Goal: Task Accomplishment & Management: Use online tool/utility

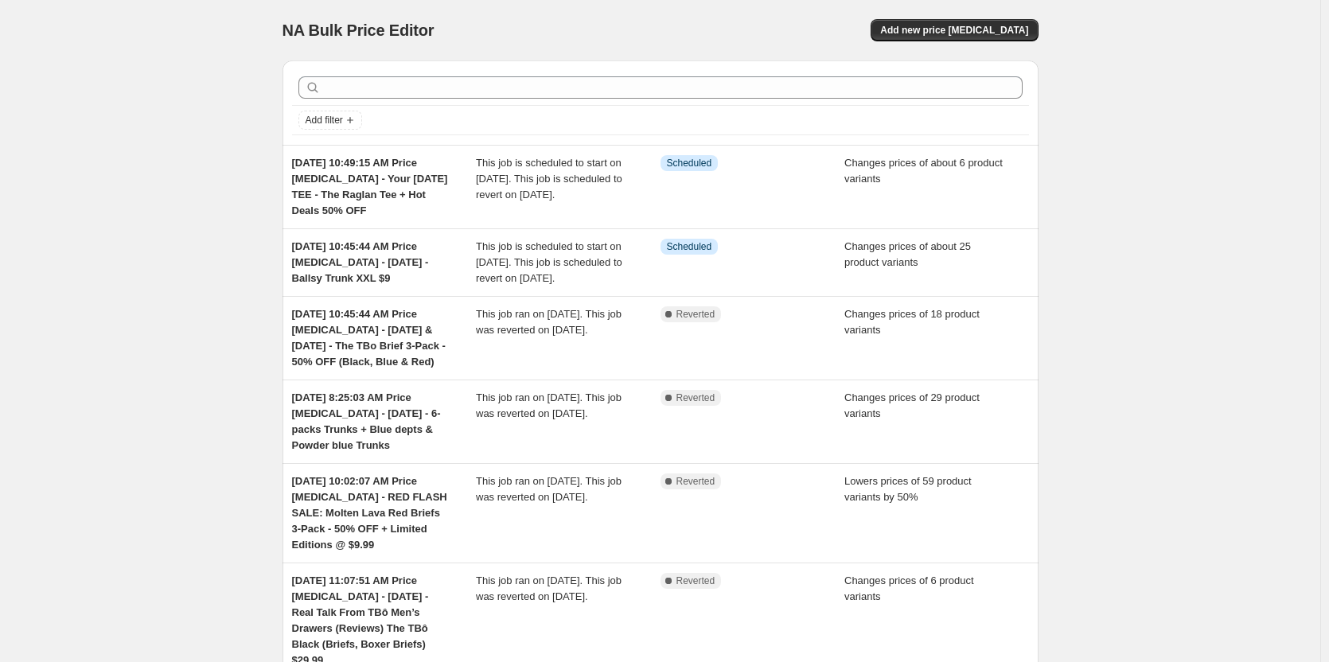
click at [1021, 44] on div "NA Bulk Price Editor. This page is ready NA Bulk Price Editor Add new price [ME…" at bounding box center [660, 30] width 756 height 60
click at [1022, 27] on span "Add new price [MEDICAL_DATA]" at bounding box center [954, 30] width 148 height 13
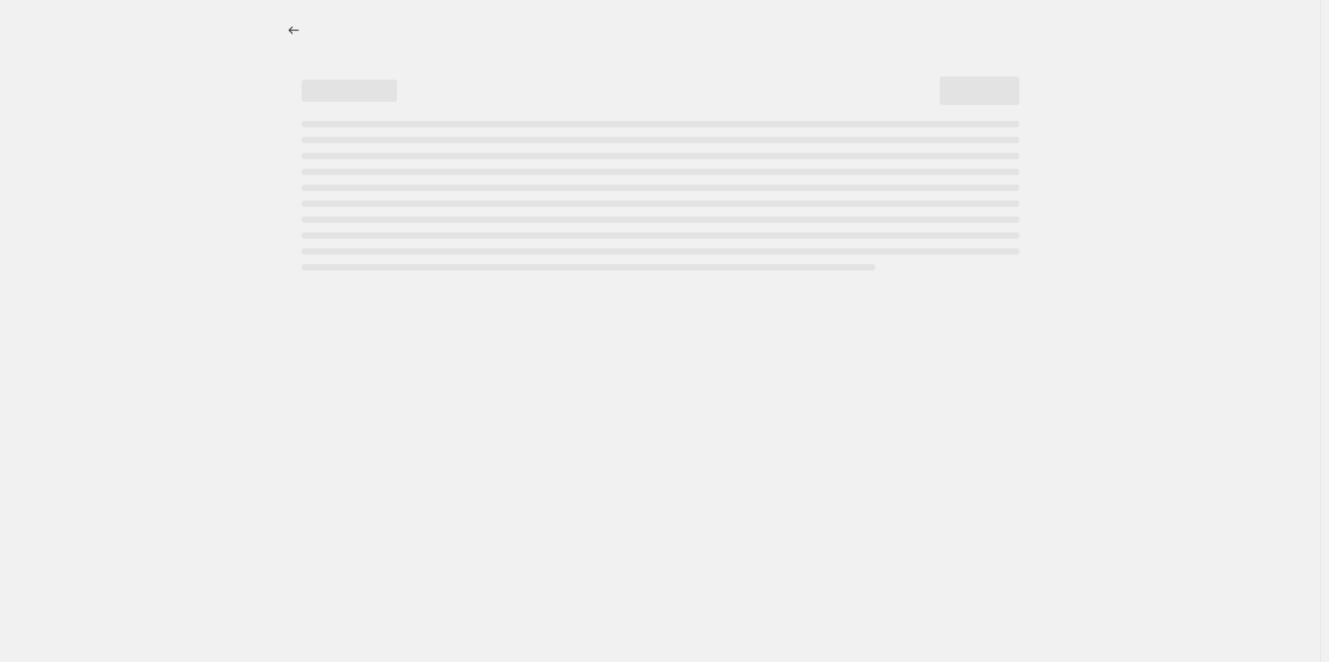
select select "percentage"
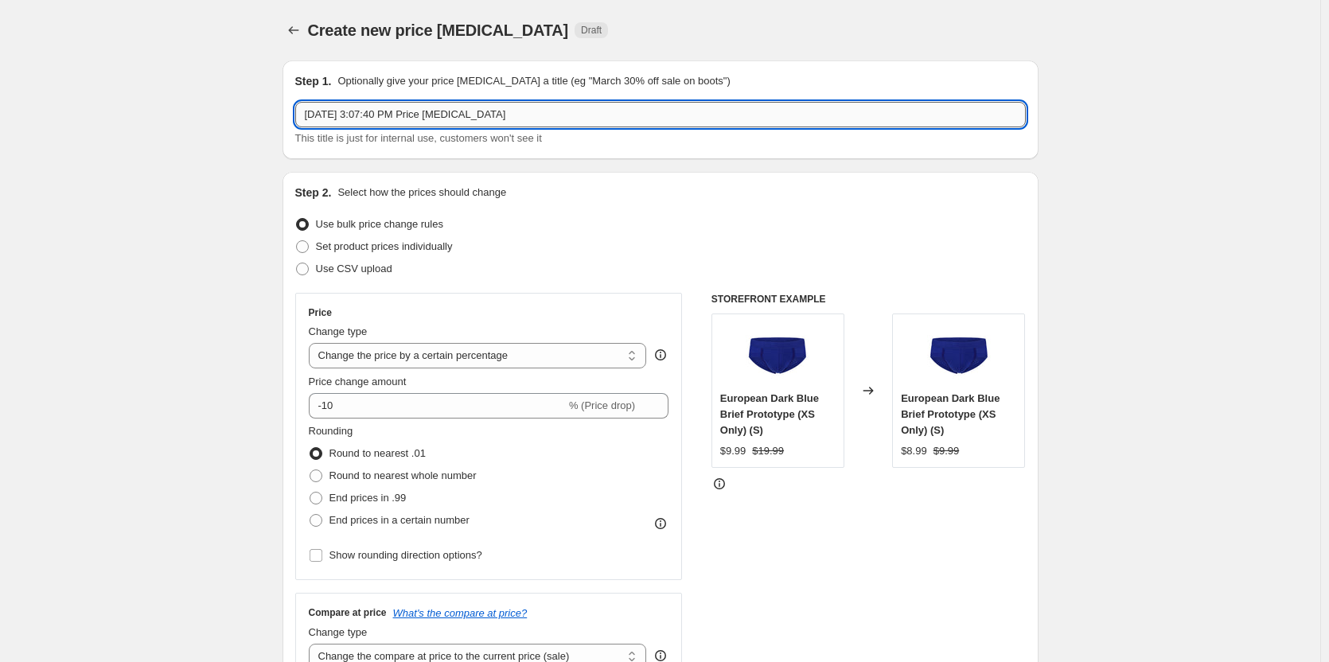
click at [549, 124] on input "[DATE] 3:07:40 PM Price [MEDICAL_DATA]" at bounding box center [660, 114] width 730 height 25
click at [767, 113] on input "[DATE] 3:07:40 PM Price [MEDICAL_DATA] -" at bounding box center [660, 114] width 730 height 25
paste input "Black Boxer Briefs 3-pack $29.99 + Hot Deals Surf The Web Blue Boxer Briefs 3-p…"
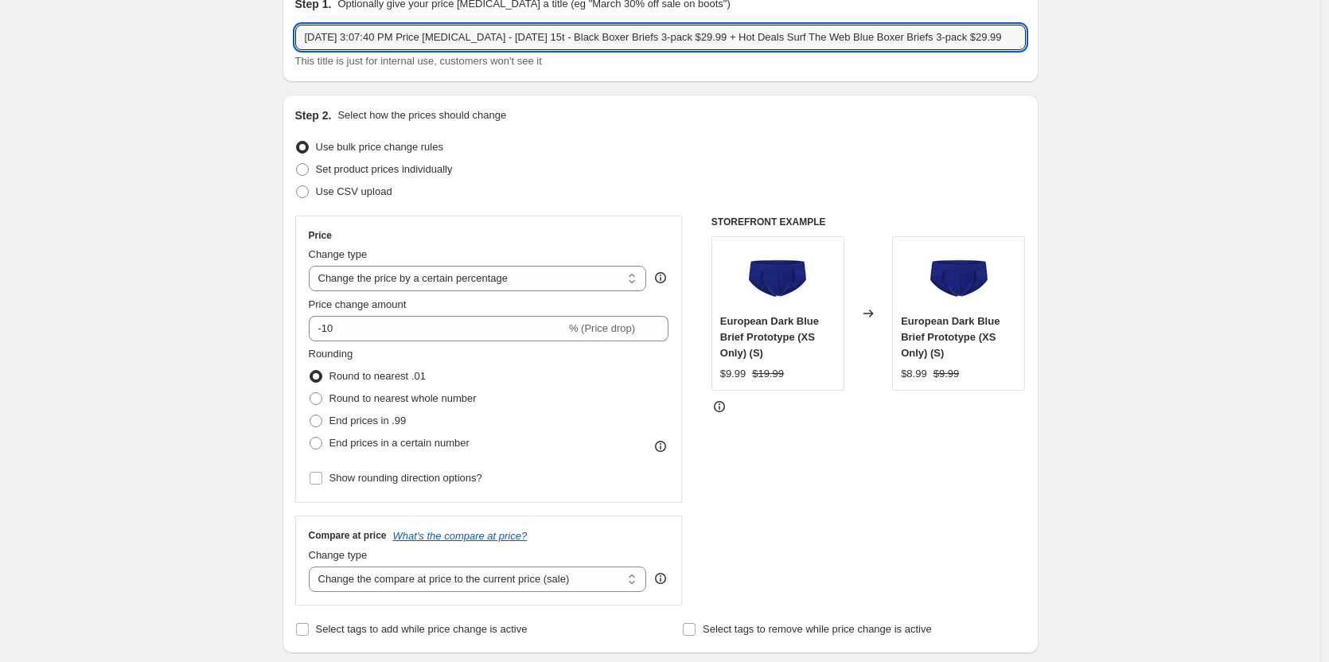
scroll to position [80, 0]
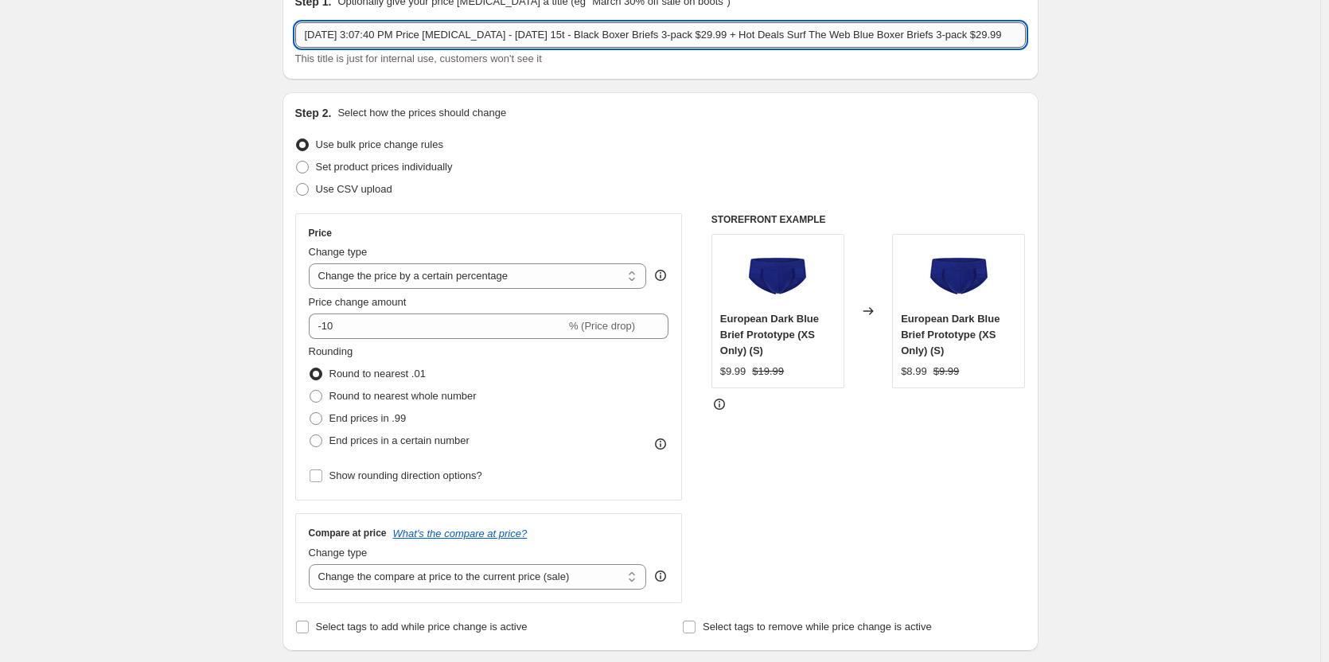
drag, startPoint x: 784, startPoint y: 35, endPoint x: 734, endPoint y: 34, distance: 49.3
click at [734, 34] on input "[DATE] 3:07:40 PM Price [MEDICAL_DATA] - [DATE] 15t - Black Boxer Briefs 3-pack…" at bounding box center [660, 34] width 730 height 25
type input "[DATE] 3:07:40 PM Price [MEDICAL_DATA] - [DATE] 15t - Black Boxer Briefs 3-pack…"
click at [358, 162] on span "Set product prices individually" at bounding box center [384, 167] width 137 height 12
click at [297, 162] on input "Set product prices individually" at bounding box center [296, 161] width 1 height 1
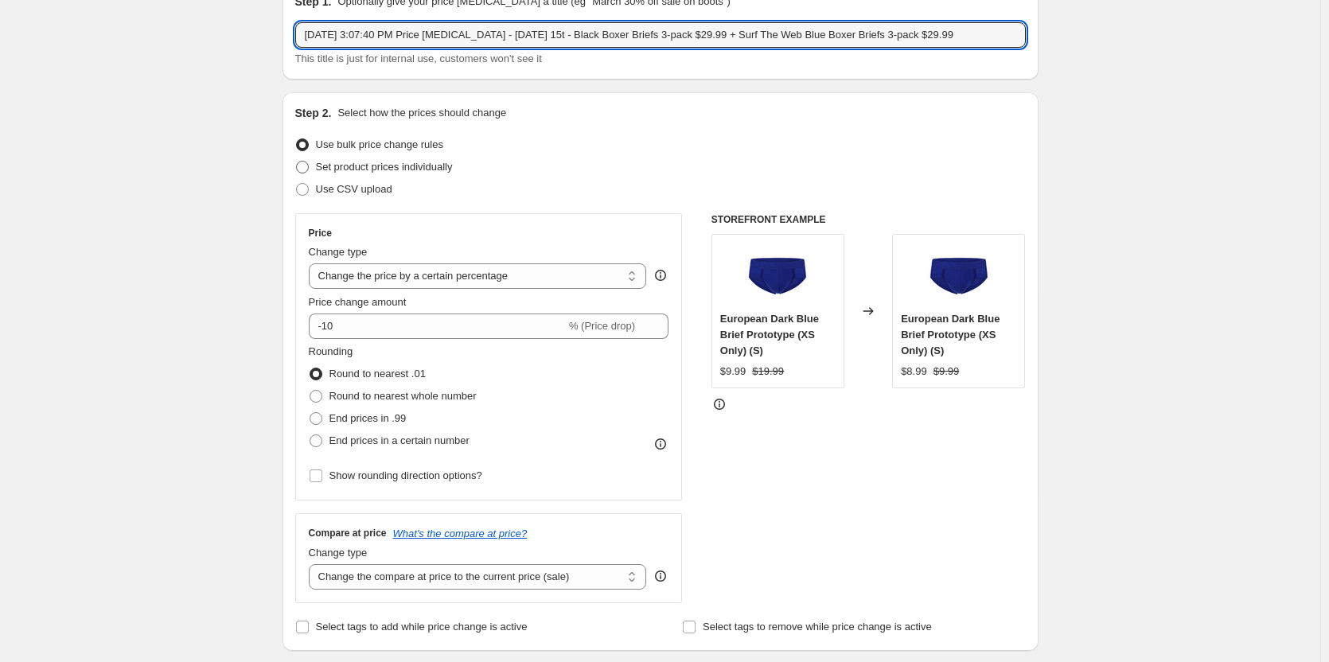
radio input "true"
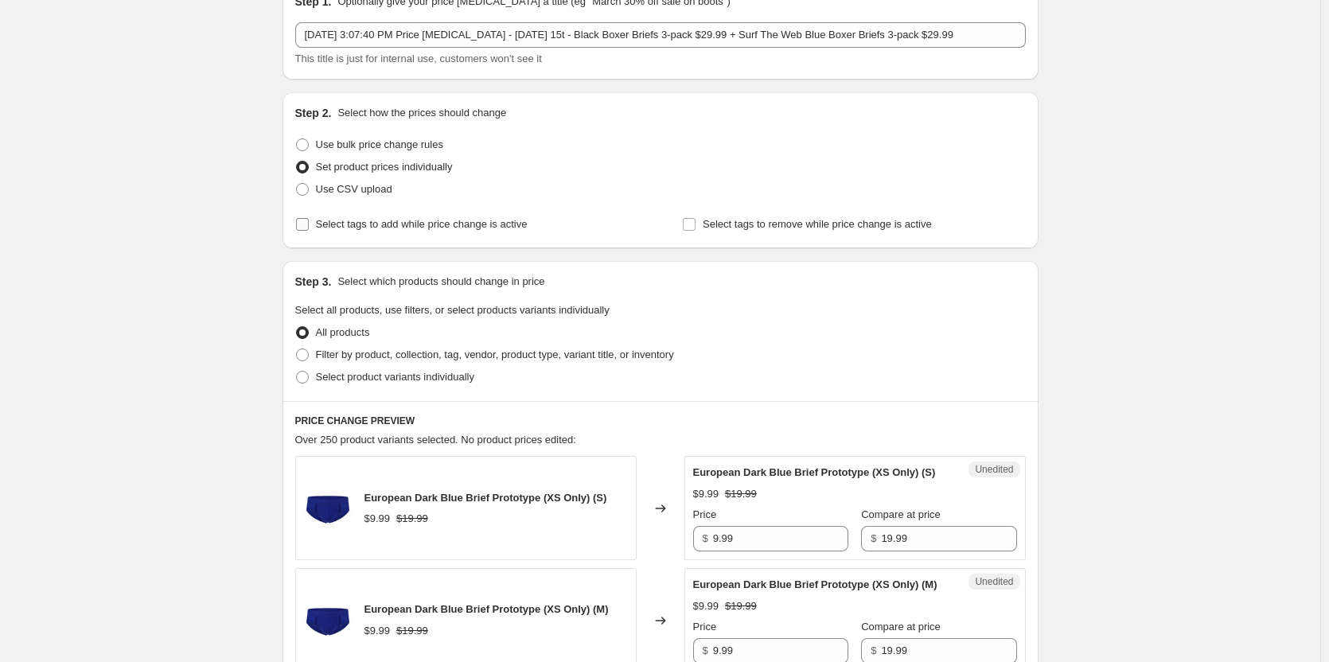
click at [380, 223] on span "Select tags to add while price change is active" at bounding box center [422, 224] width 212 height 12
click at [309, 223] on input "Select tags to add while price change is active" at bounding box center [302, 224] width 13 height 13
checkbox input "true"
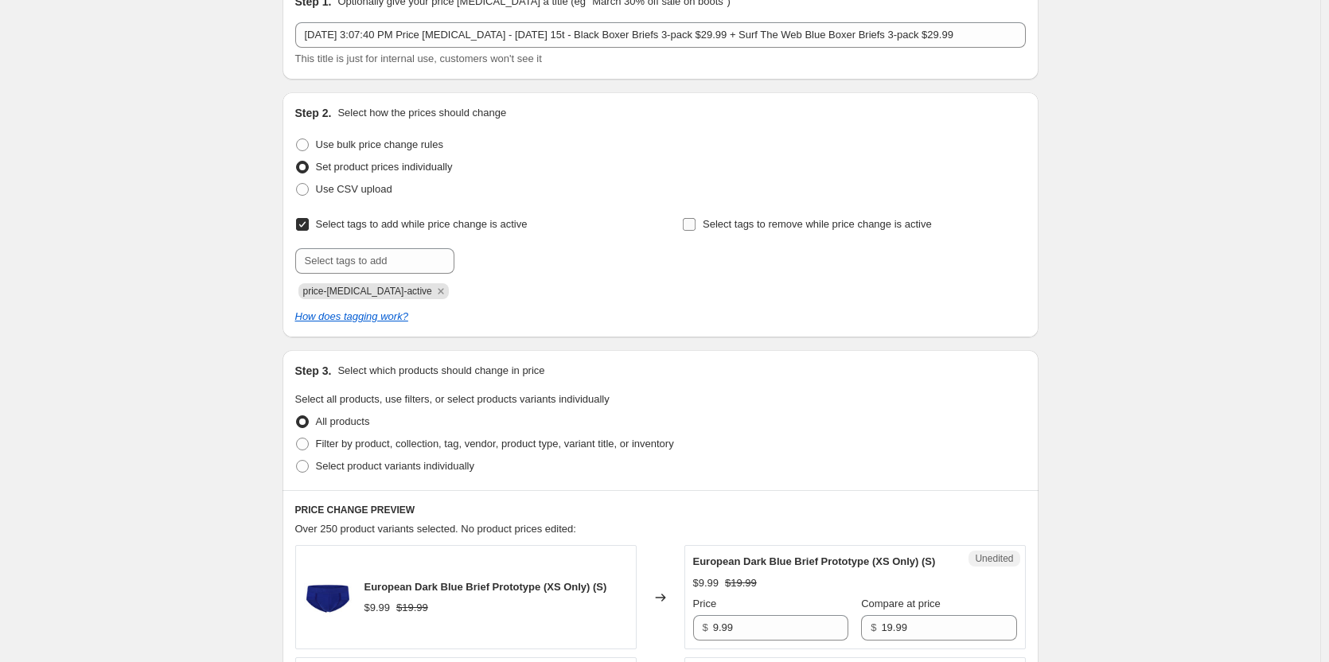
click at [709, 226] on span "Select tags to remove while price change is active" at bounding box center [817, 224] width 229 height 12
click at [398, 259] on input "text" at bounding box center [374, 260] width 159 height 25
click at [754, 237] on div "Select tags to remove while price change is active" at bounding box center [853, 256] width 343 height 86
drag, startPoint x: 742, startPoint y: 228, endPoint x: 568, endPoint y: 263, distance: 177.9
click at [742, 228] on span "Select tags to remove while price change is active" at bounding box center [817, 224] width 229 height 12
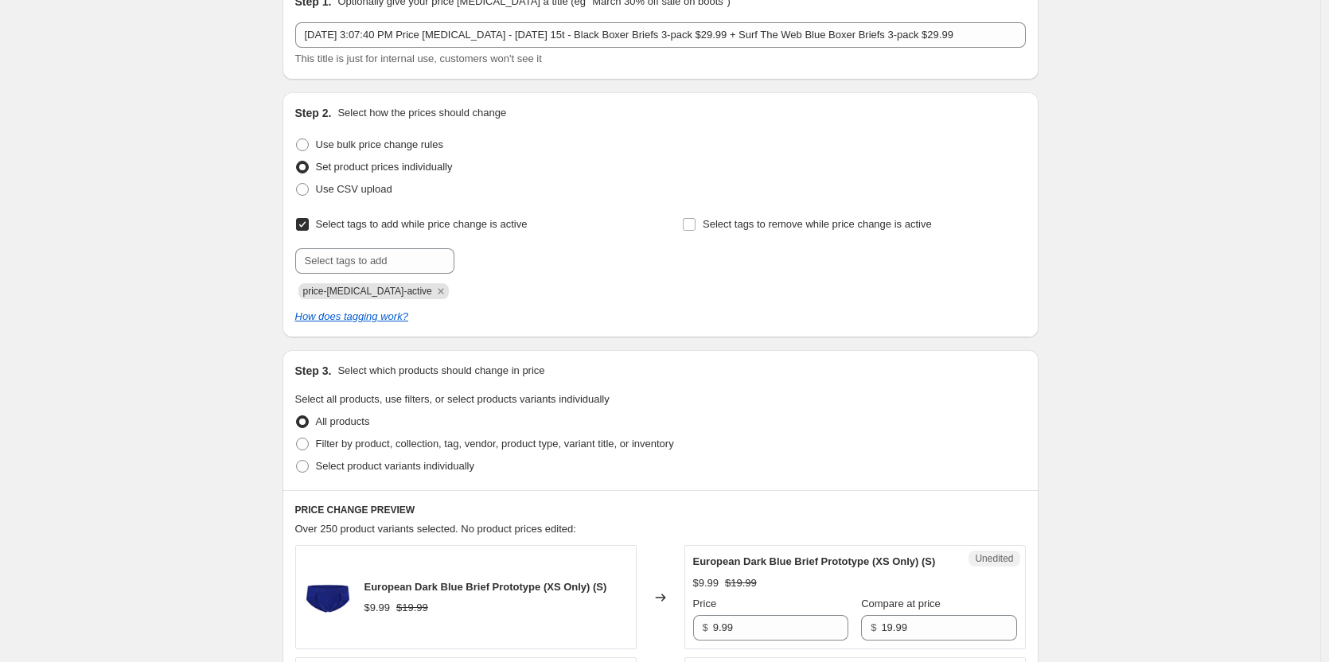
click at [695, 228] on input "Select tags to remove while price change is active" at bounding box center [689, 224] width 13 height 13
checkbox input "true"
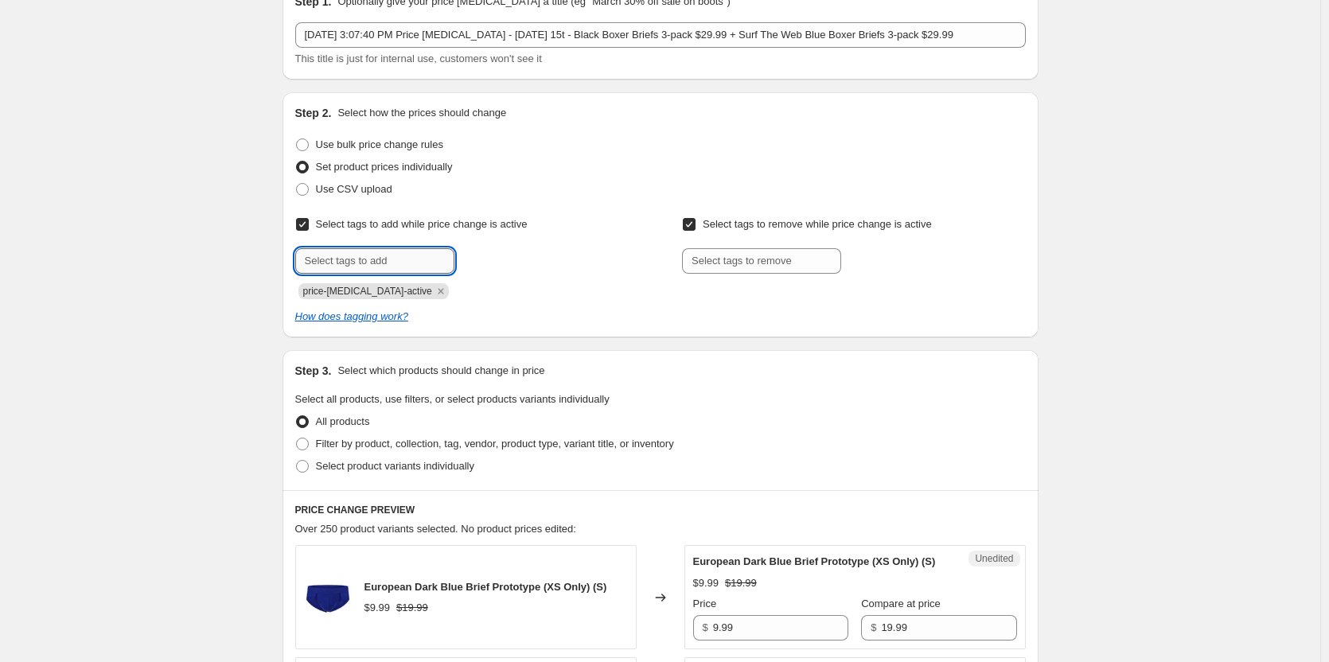
click at [361, 263] on input "text" at bounding box center [374, 260] width 159 height 25
type input "s"
type input "dc"
click at [490, 258] on span "Add dc" at bounding box center [484, 259] width 33 height 13
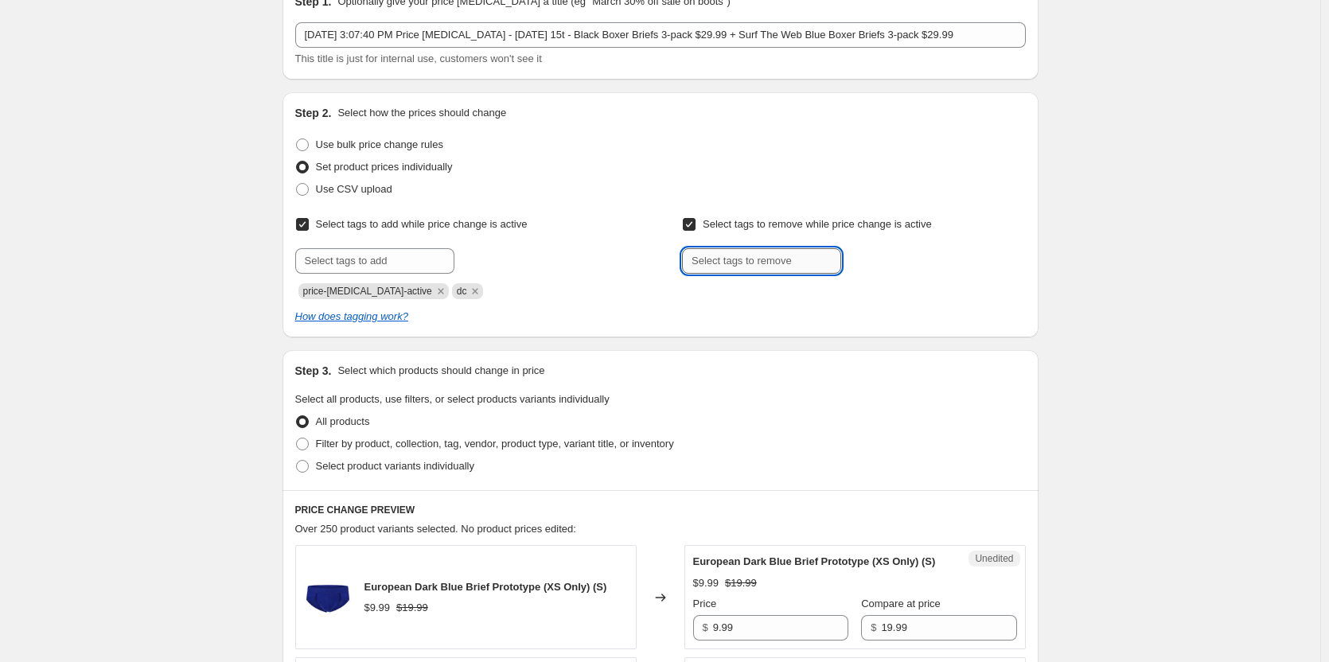
click at [718, 262] on input "text" at bounding box center [761, 260] width 159 height 25
type input "dc"
click at [873, 261] on b "Add" at bounding box center [863, 259] width 18 height 11
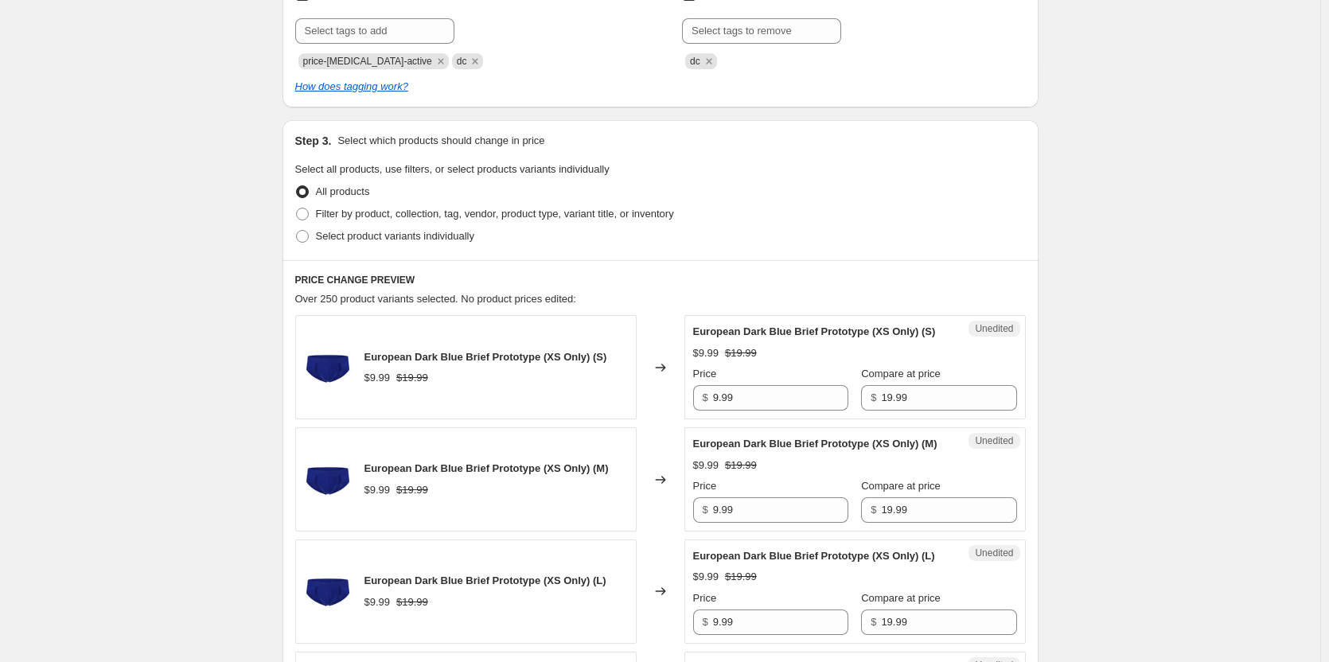
scroll to position [318, 0]
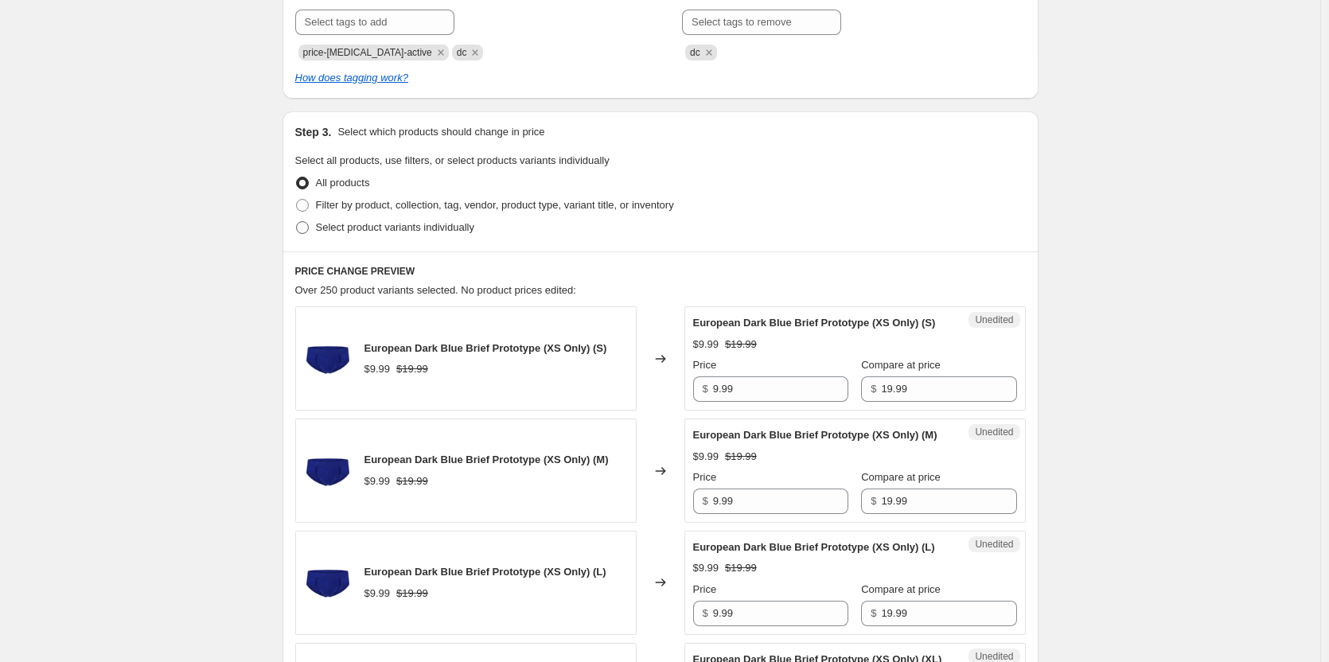
click at [315, 228] on label "Select product variants individually" at bounding box center [384, 227] width 179 height 22
click at [297, 222] on input "Select product variants individually" at bounding box center [296, 221] width 1 height 1
radio input "true"
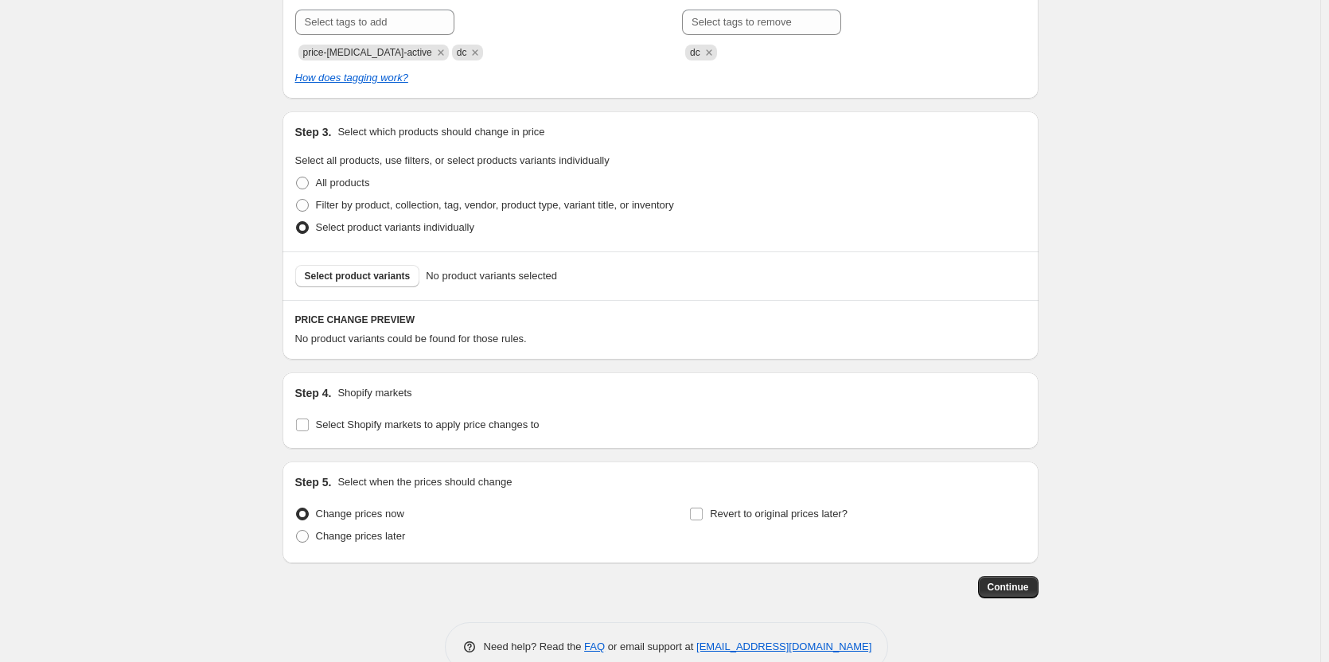
click at [362, 287] on div "Select product variants No product variants selected" at bounding box center [660, 275] width 756 height 49
click at [388, 275] on span "Select product variants" at bounding box center [358, 276] width 106 height 13
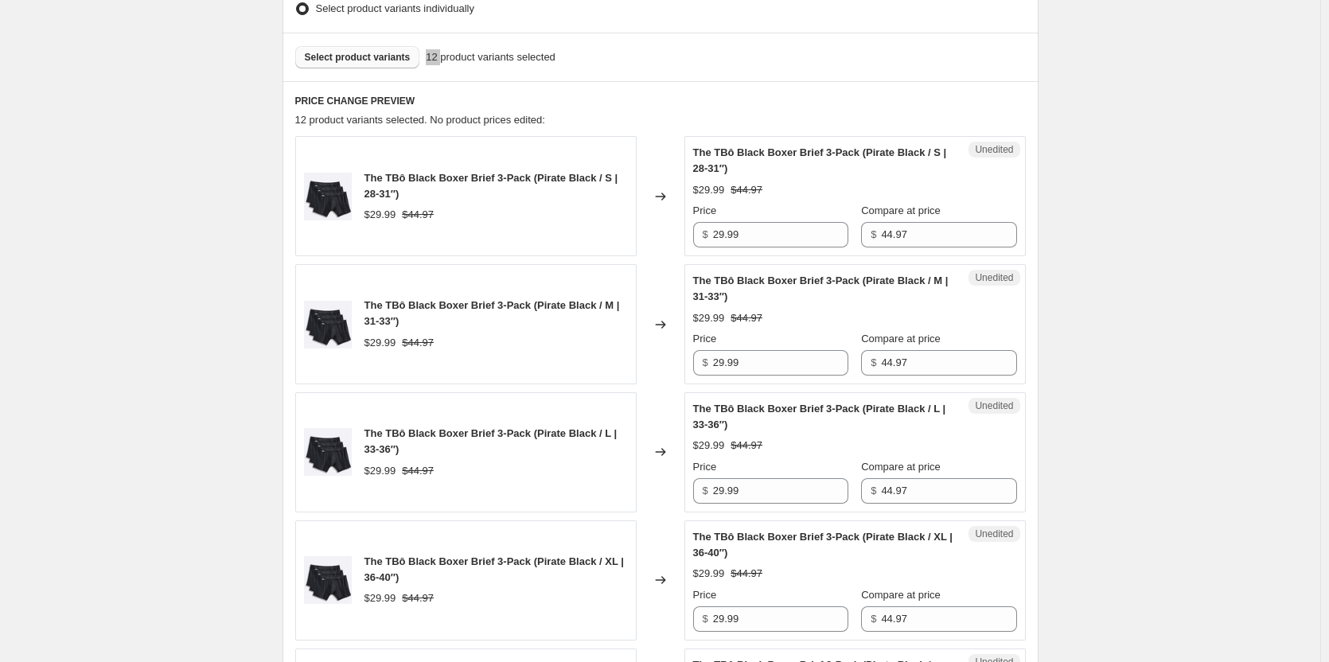
scroll to position [557, 0]
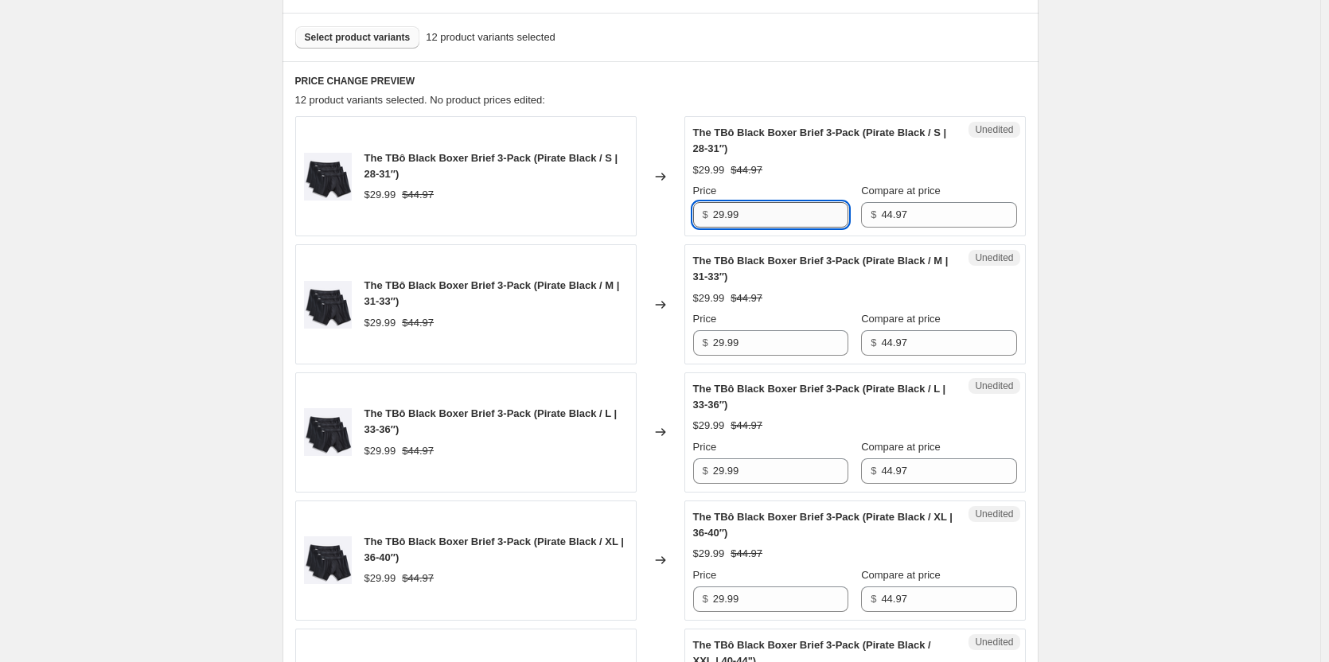
click at [772, 216] on input "29.99" at bounding box center [780, 214] width 135 height 25
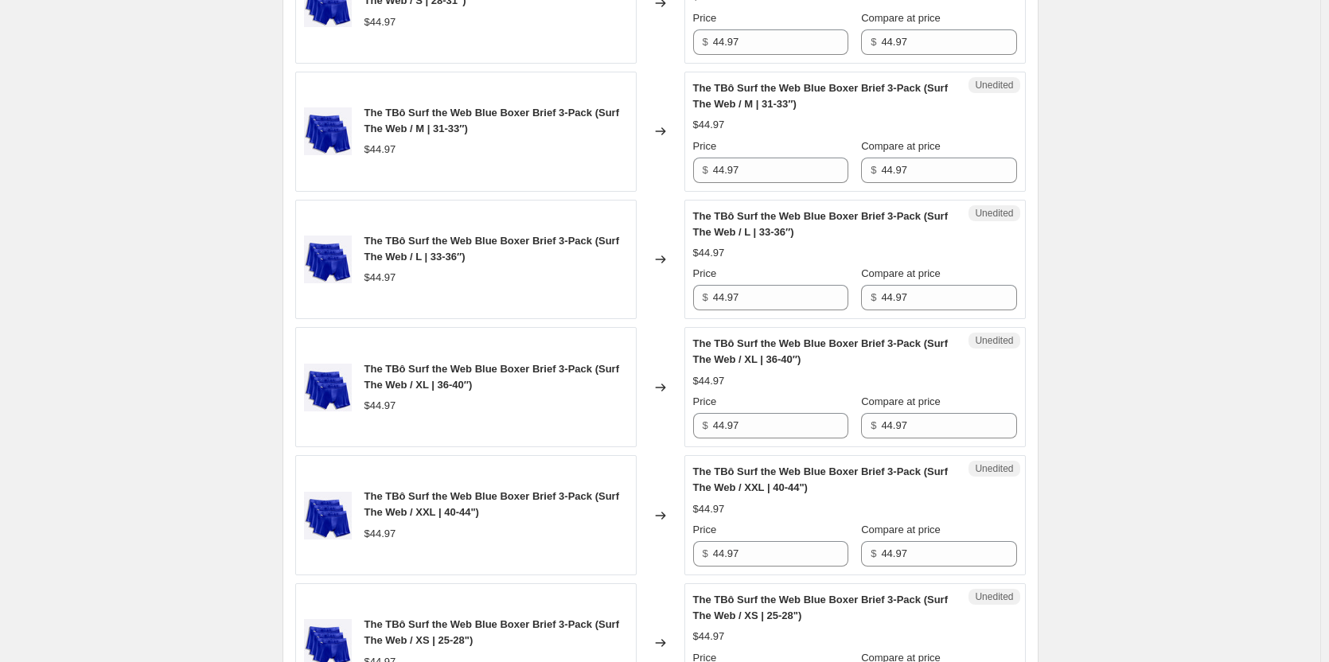
scroll to position [1273, 0]
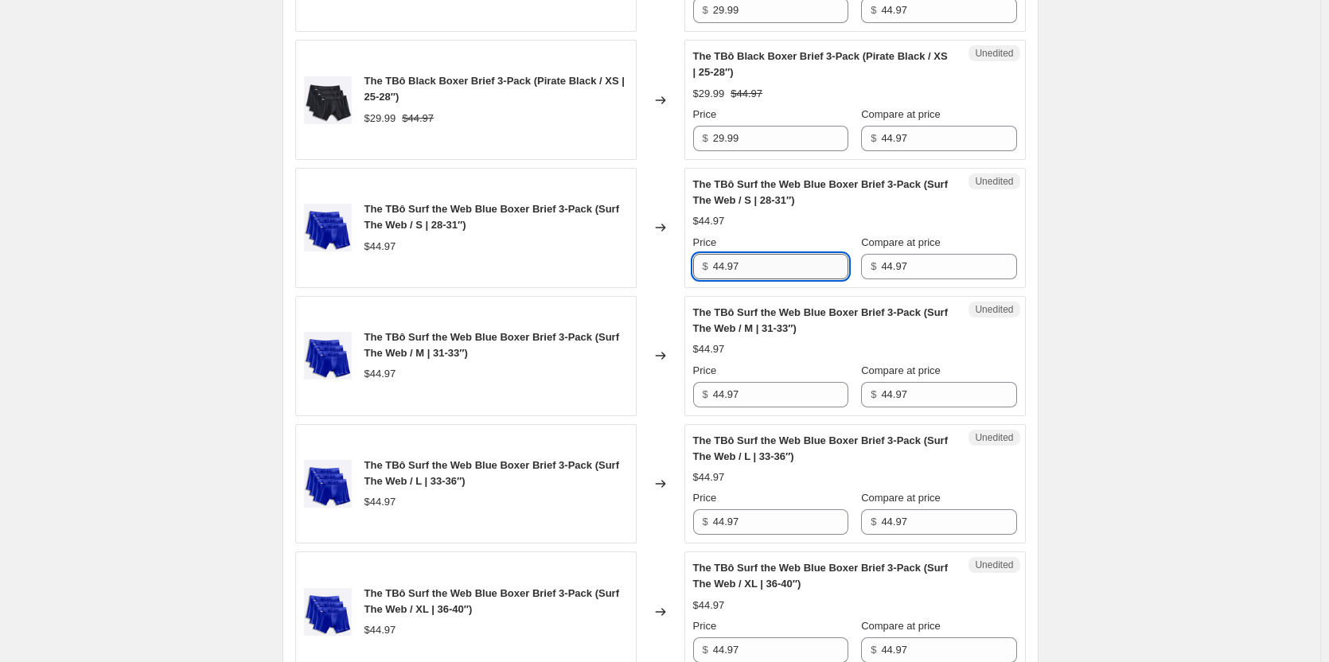
click at [765, 261] on input "44.97" at bounding box center [780, 266] width 135 height 25
type input "29.99"
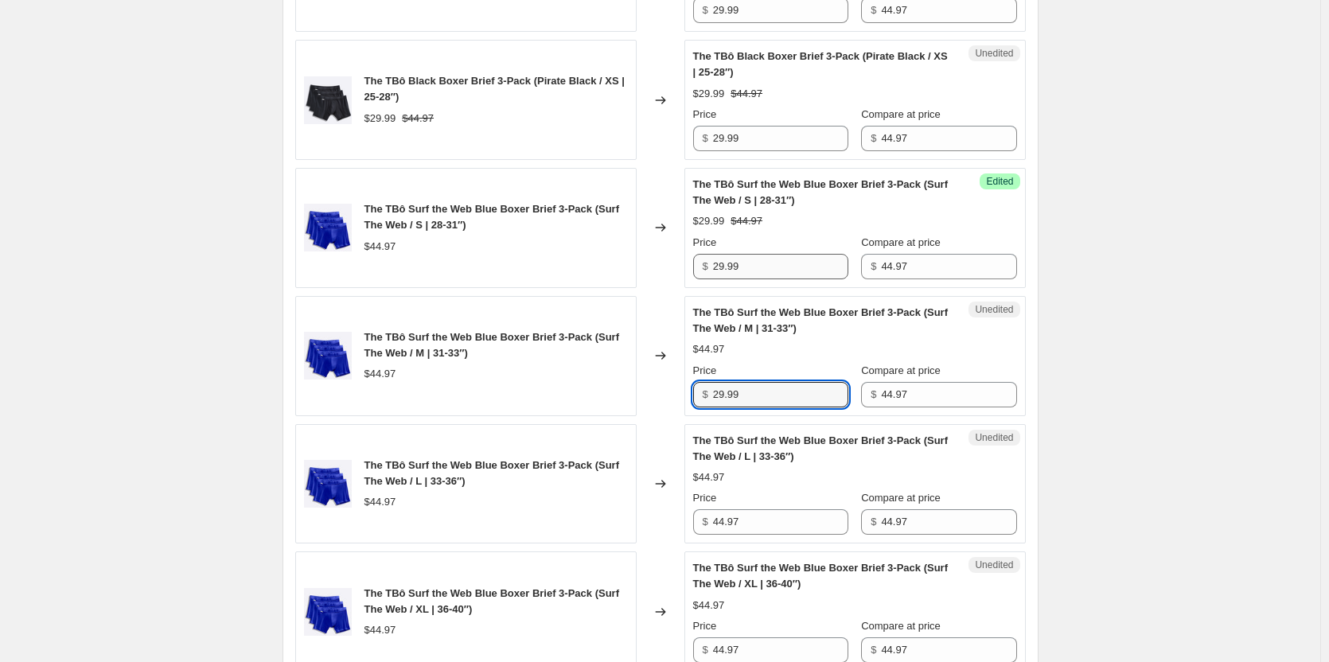
type input "29.99"
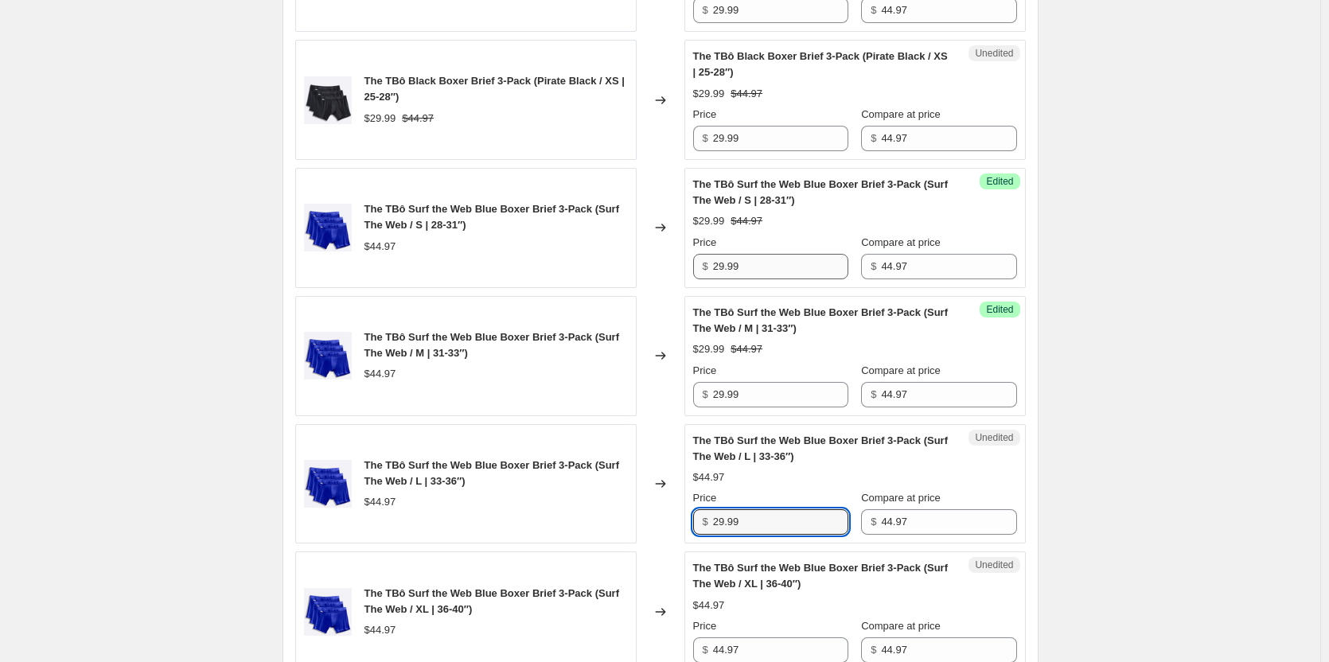
type input "29.99"
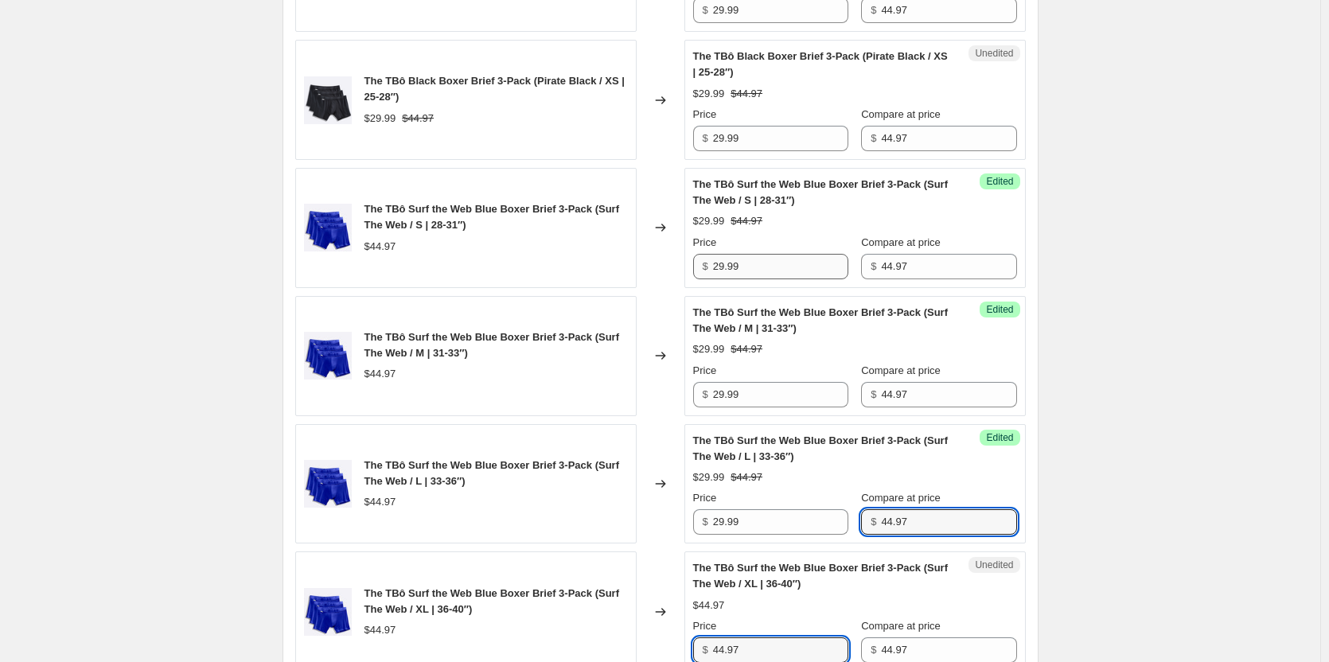
scroll to position [1274, 0]
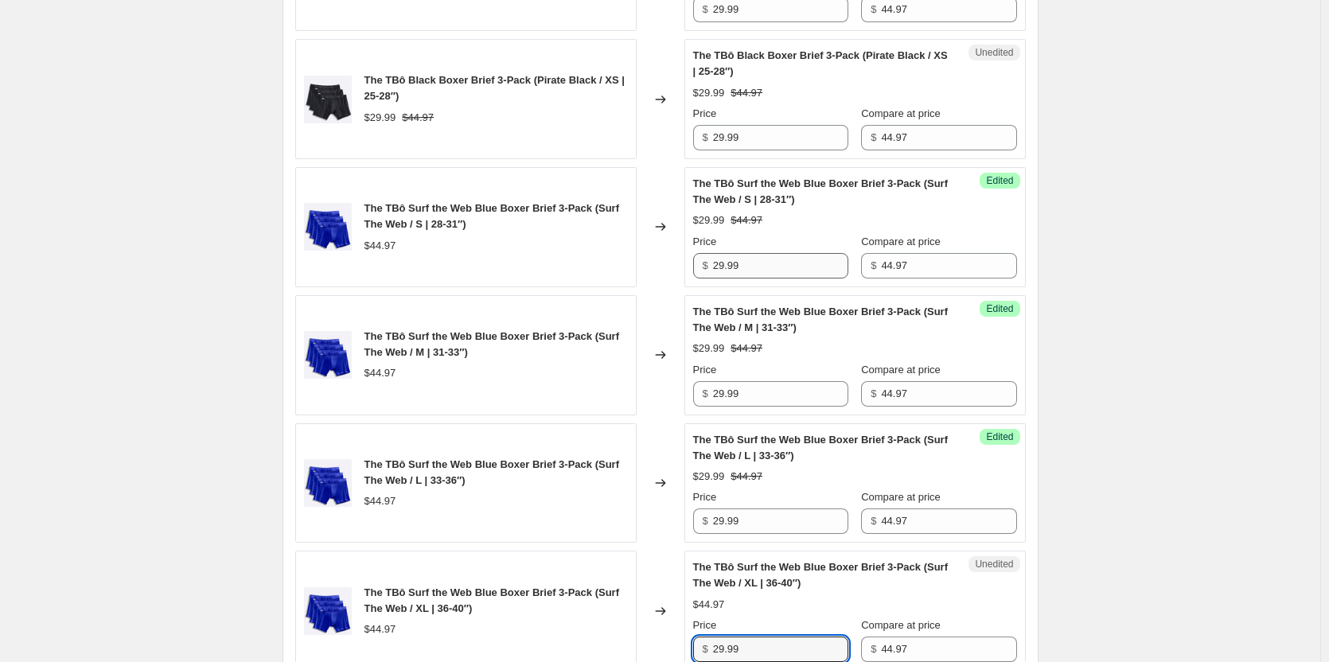
type input "29.99"
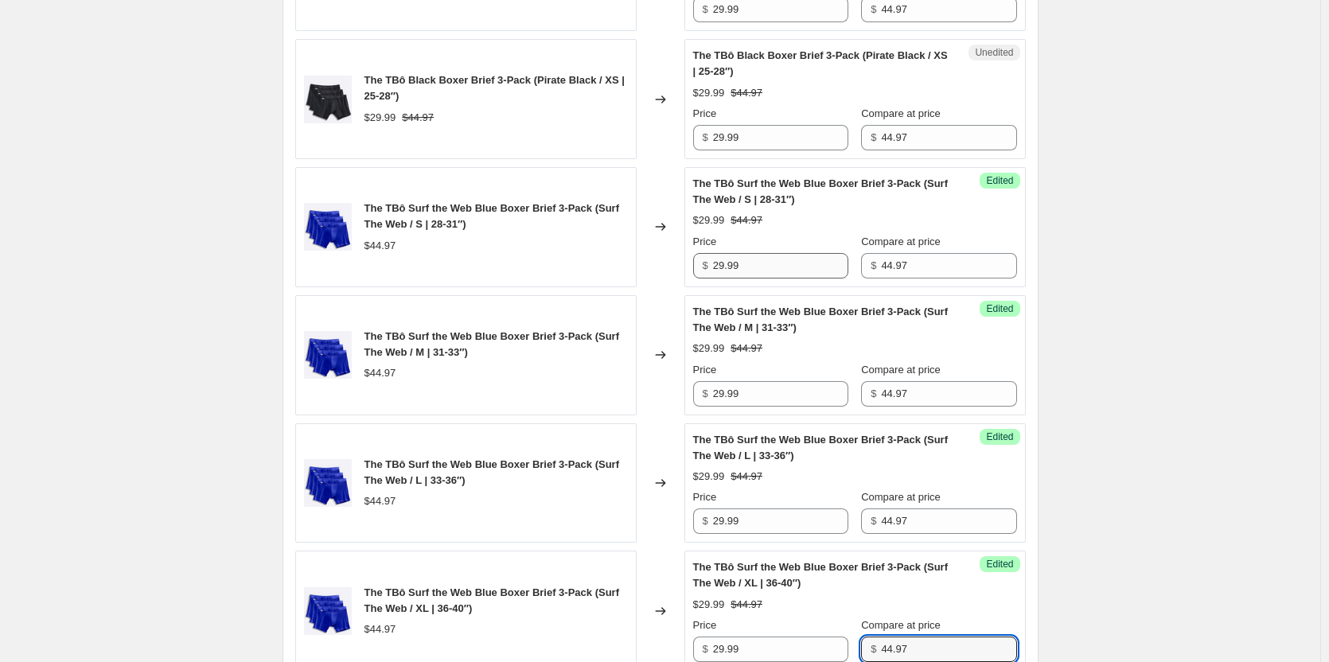
scroll to position [1720, 0]
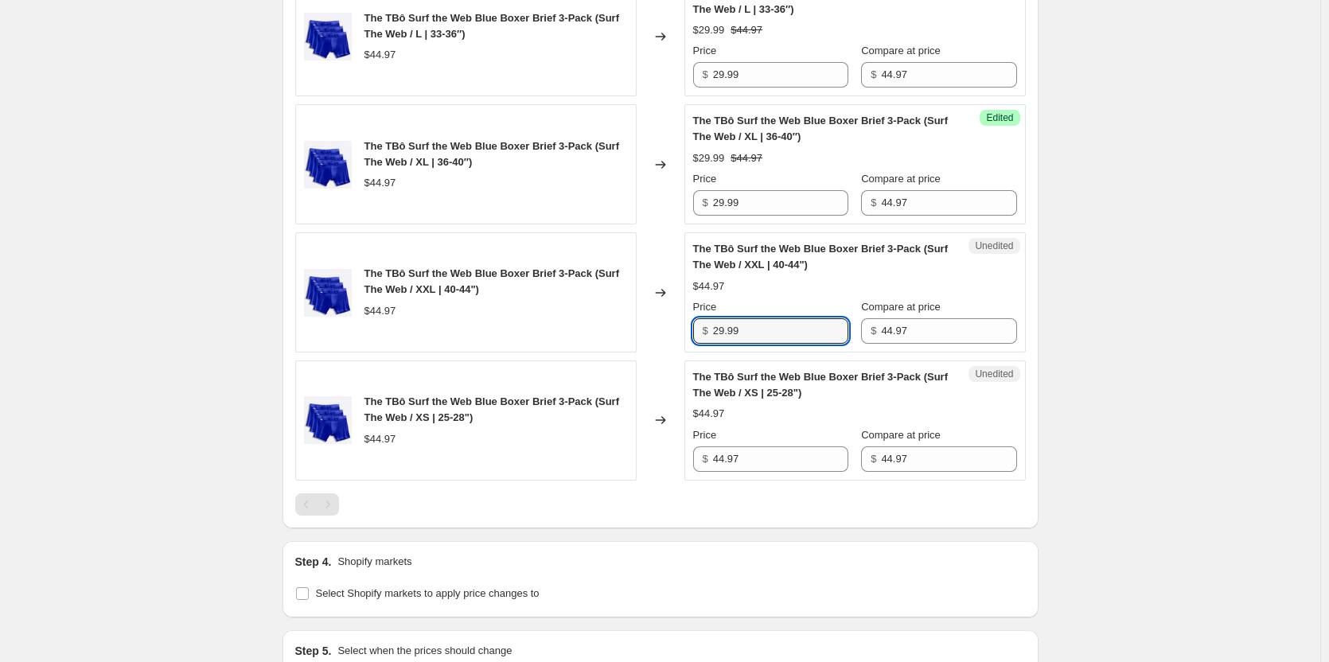
type input "29.99"
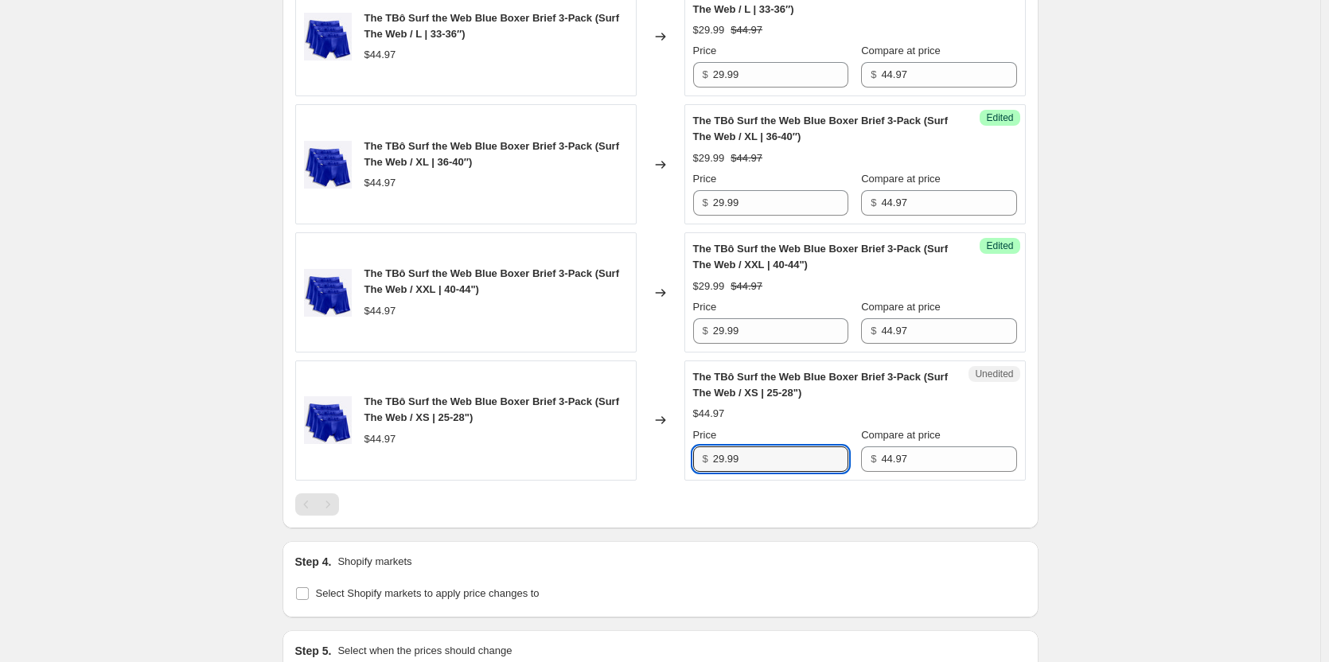
type input "29.99"
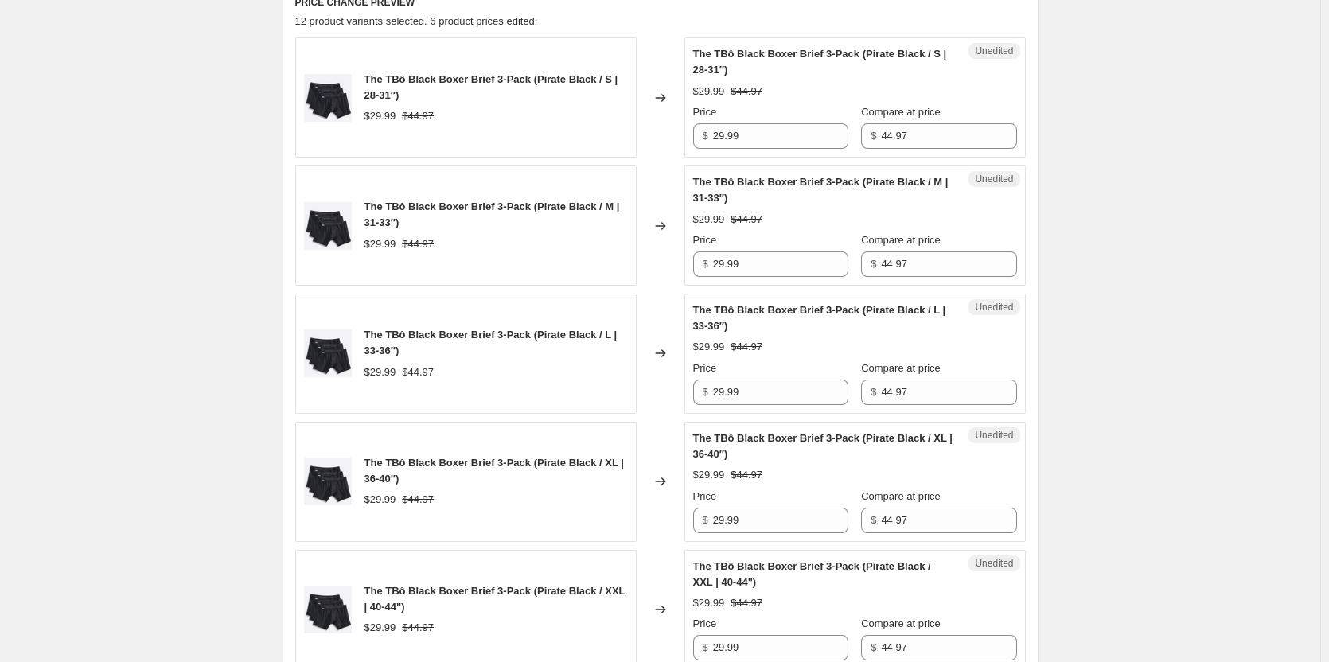
scroll to position [490, 0]
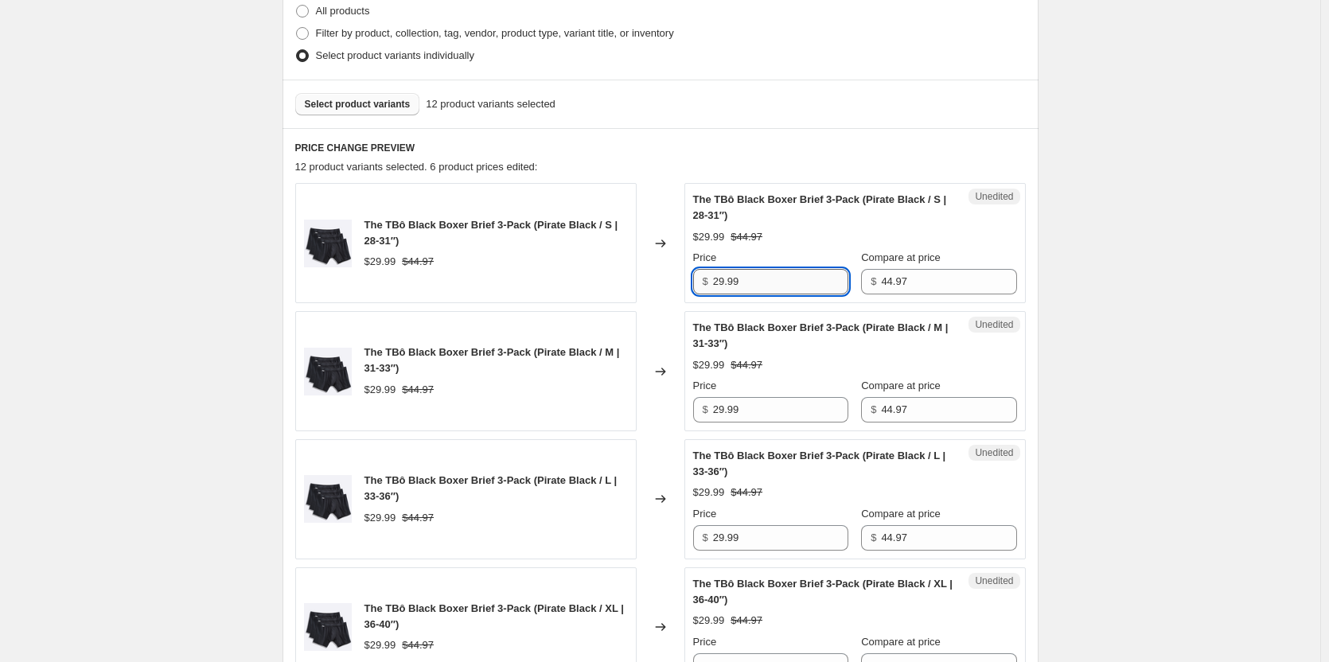
click at [769, 289] on input "29.99" at bounding box center [780, 281] width 135 height 25
type input "29.98"
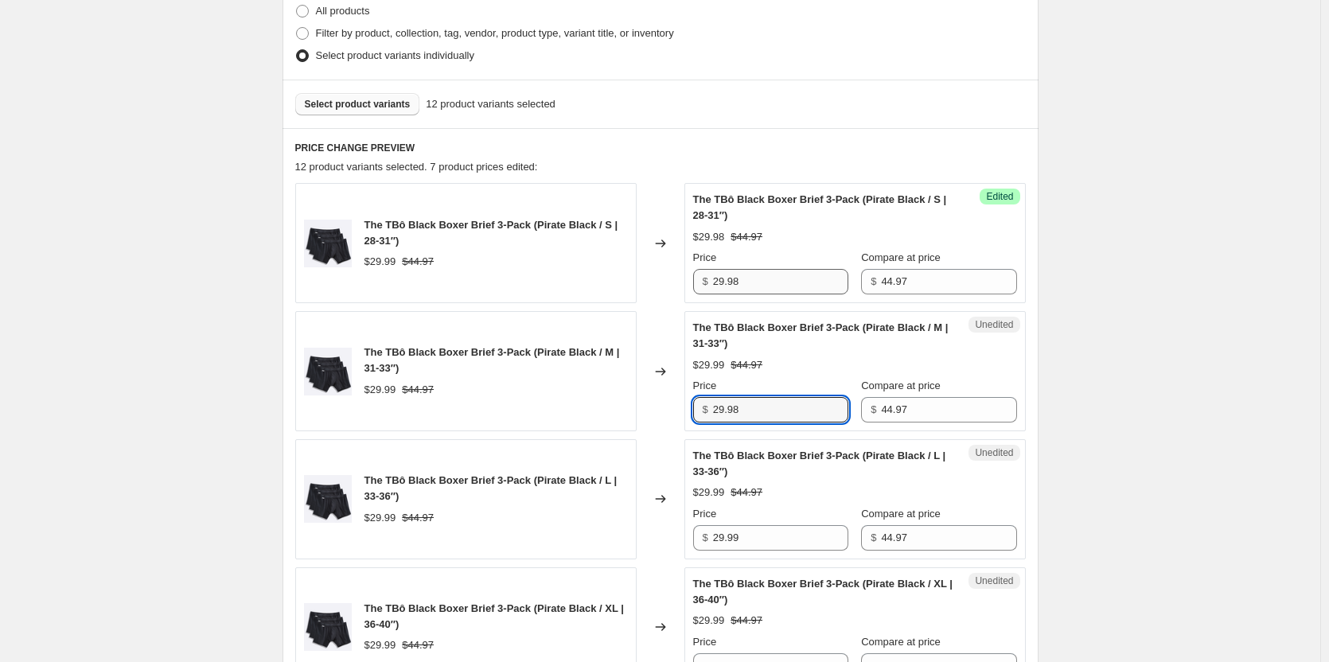
type input "29.98"
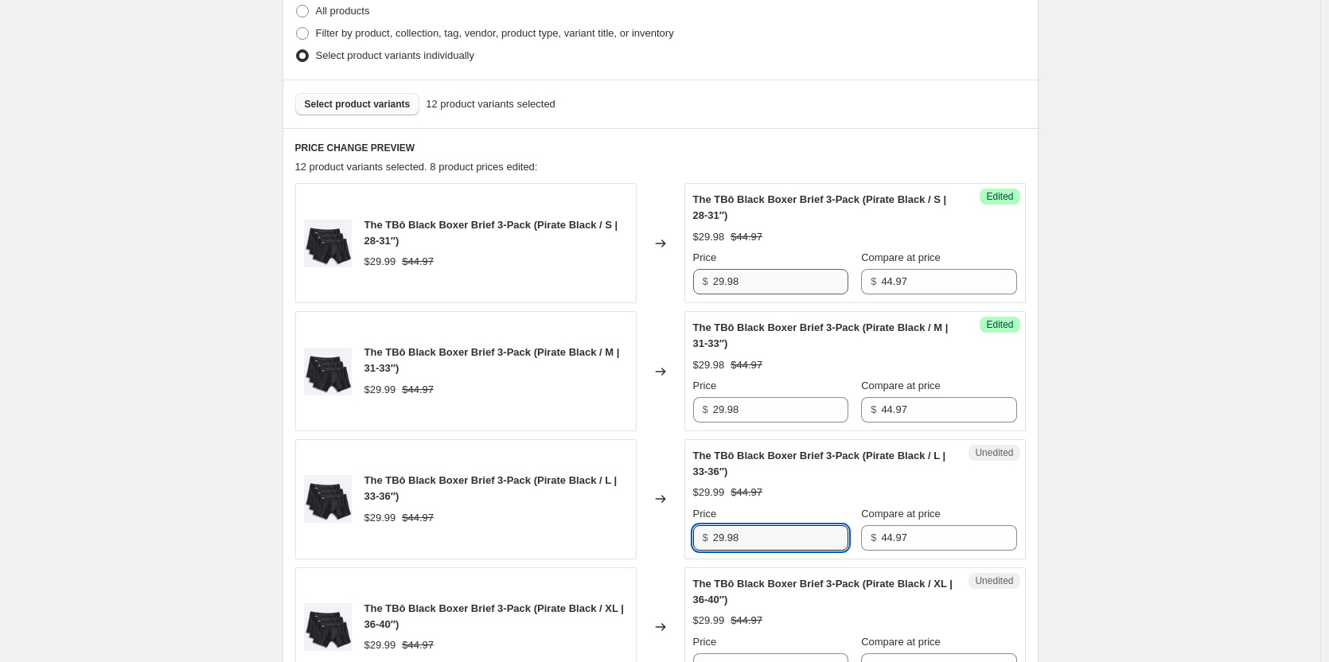
type input "29.98"
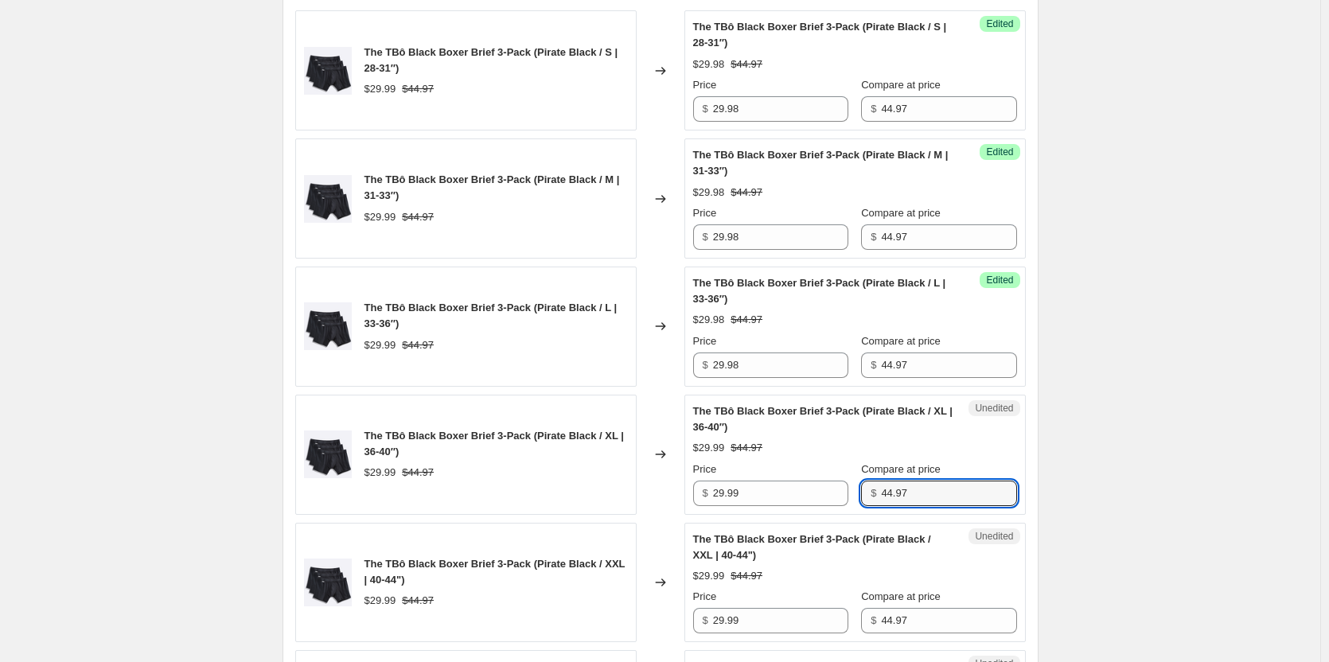
scroll to position [825, 0]
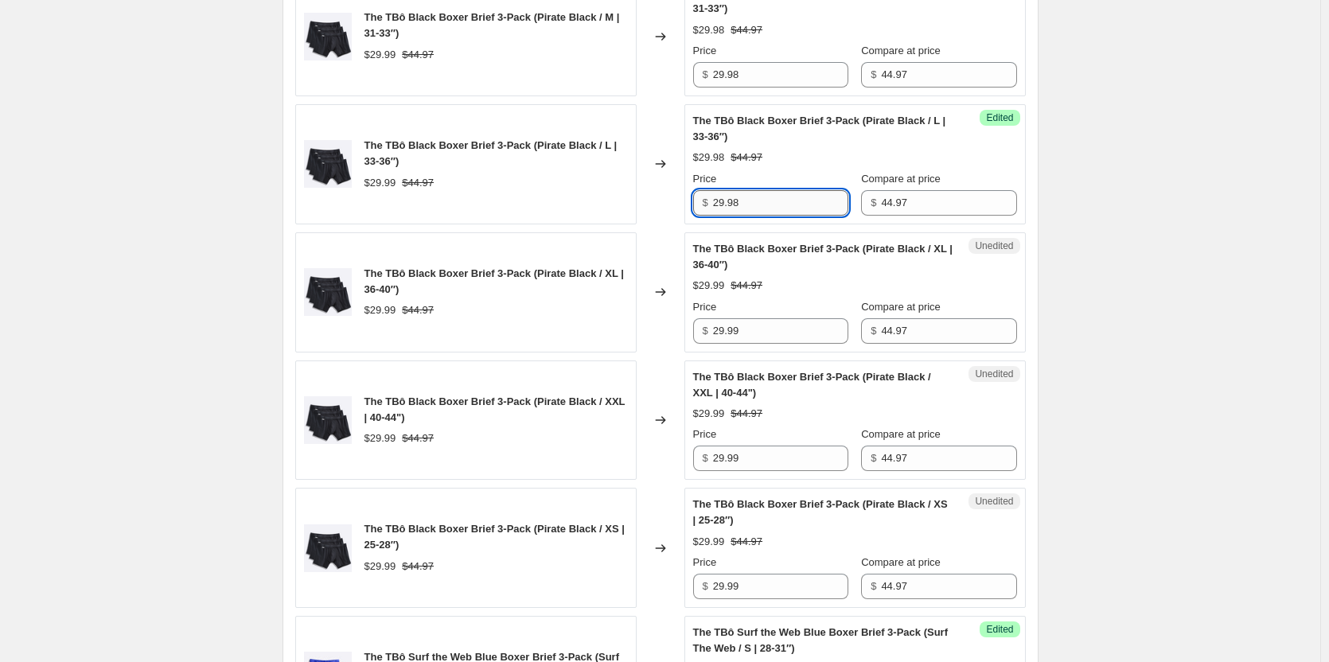
click at [766, 205] on input "29.98" at bounding box center [780, 202] width 135 height 25
click at [745, 329] on input "29.99" at bounding box center [780, 330] width 135 height 25
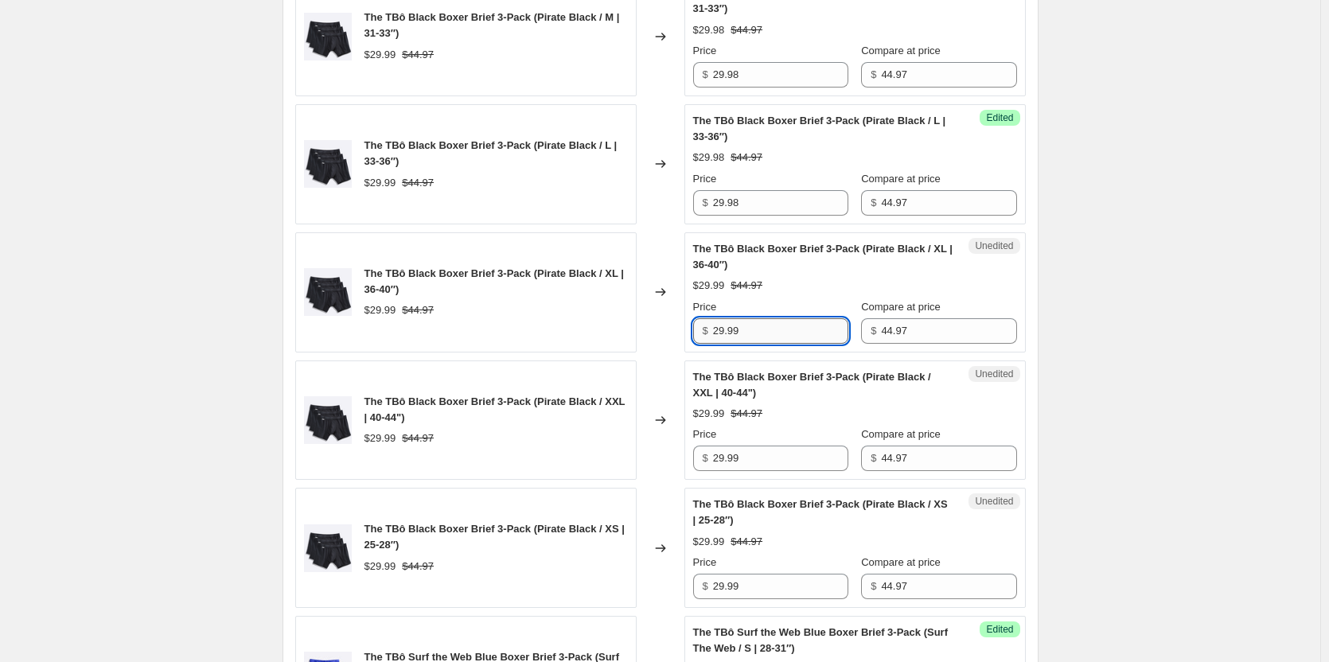
click at [745, 329] on input "29.99" at bounding box center [780, 330] width 135 height 25
paste input "8"
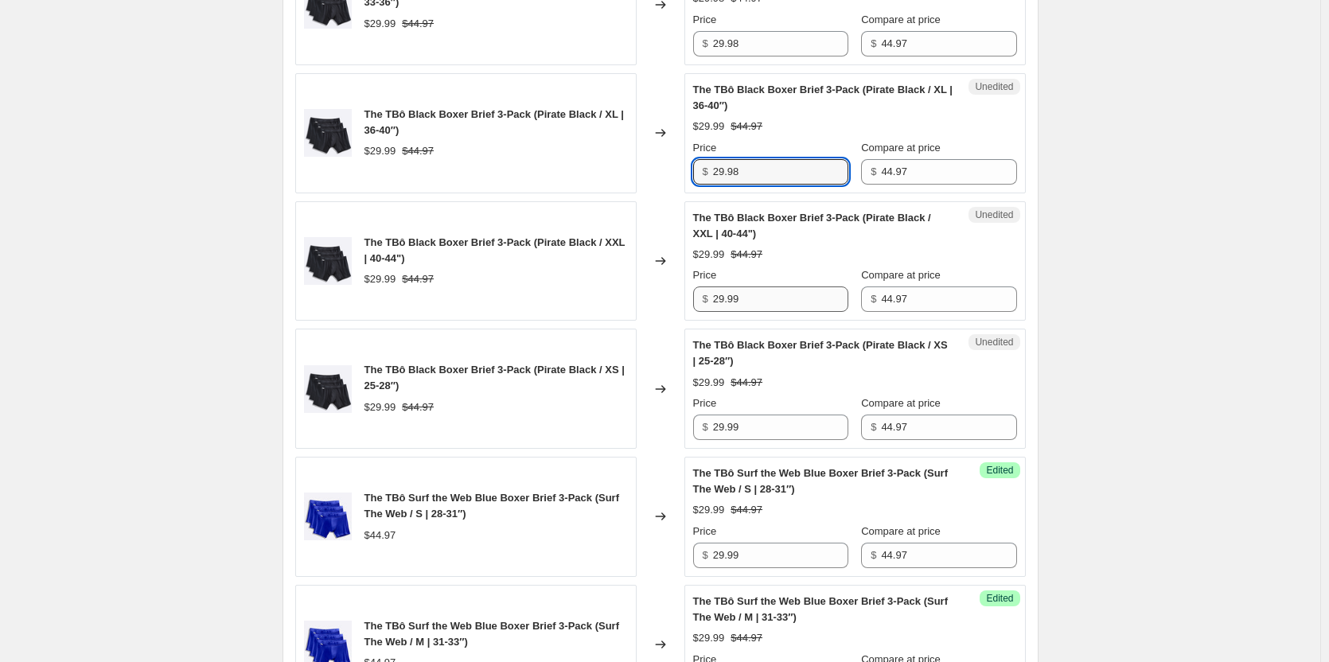
type input "29.98"
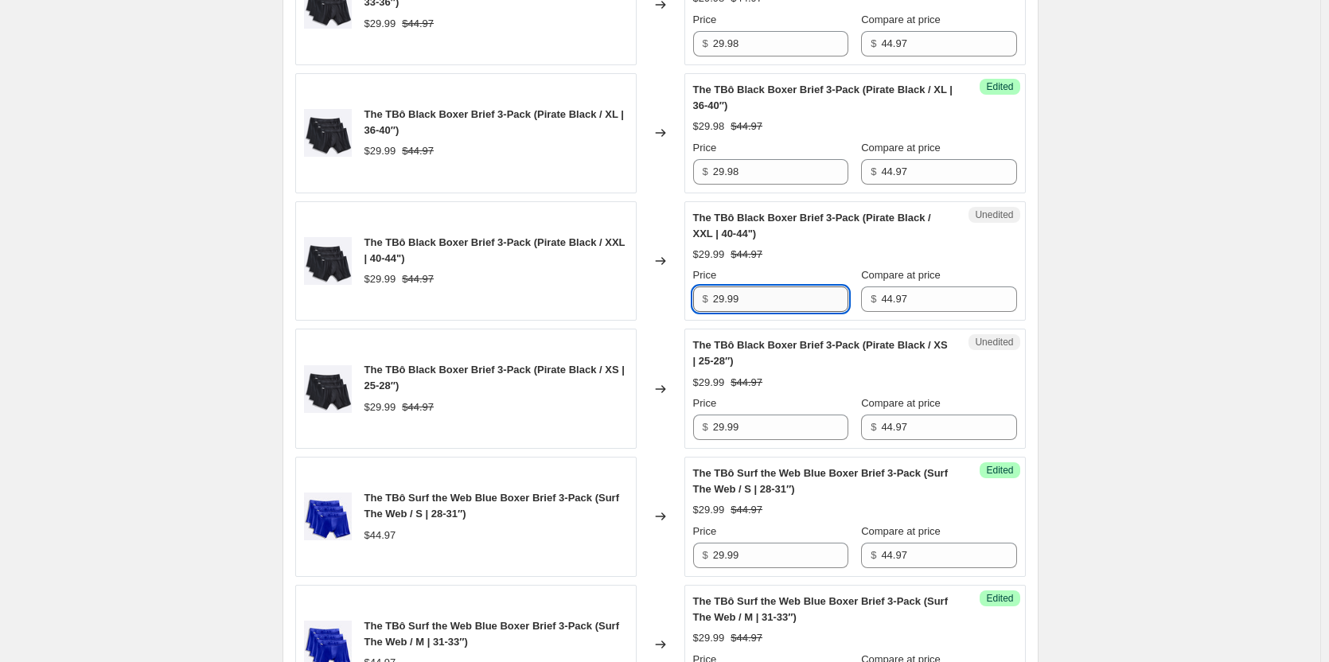
click at [754, 290] on input "29.99" at bounding box center [780, 298] width 135 height 25
paste input "8"
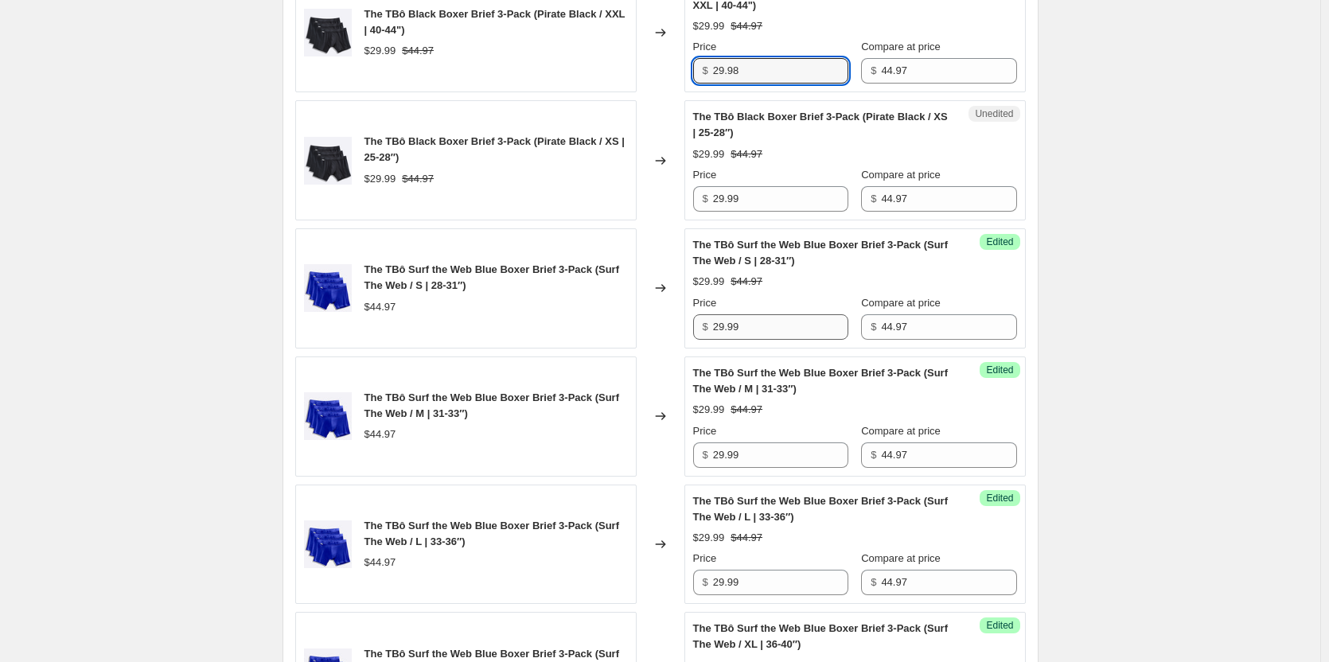
scroll to position [1223, 0]
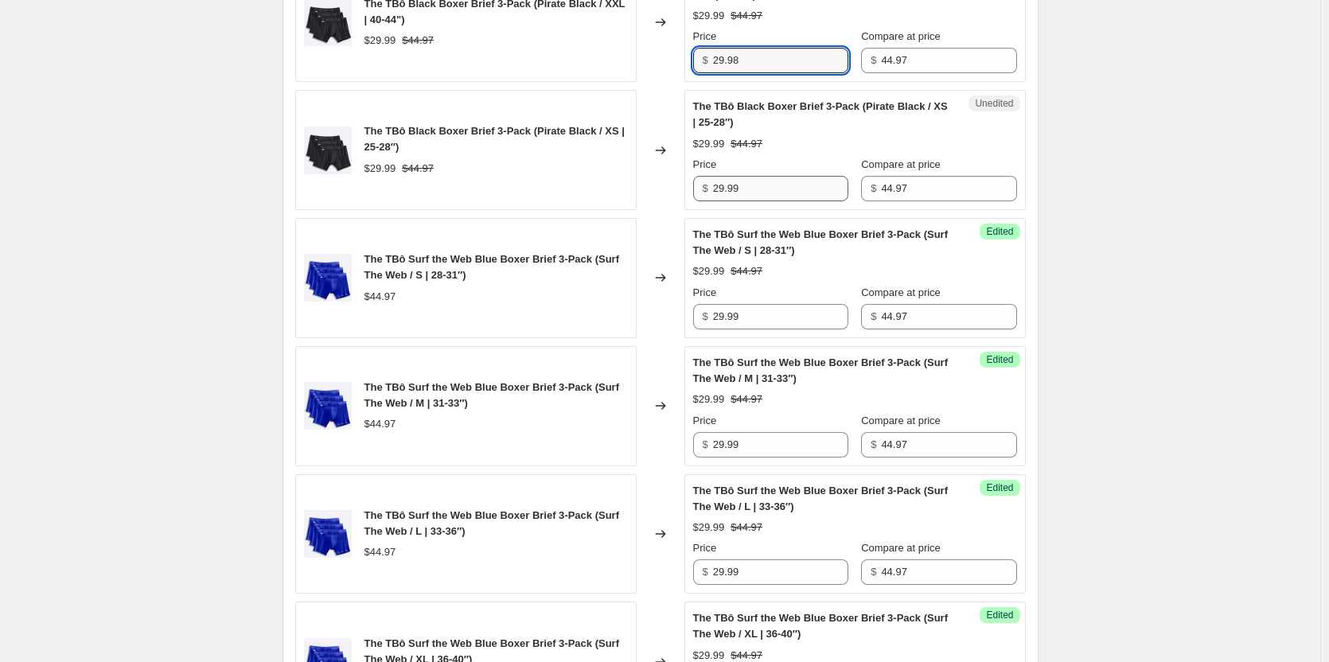
type input "29.98"
click at [755, 199] on input "29.99" at bounding box center [780, 188] width 135 height 25
paste input "8"
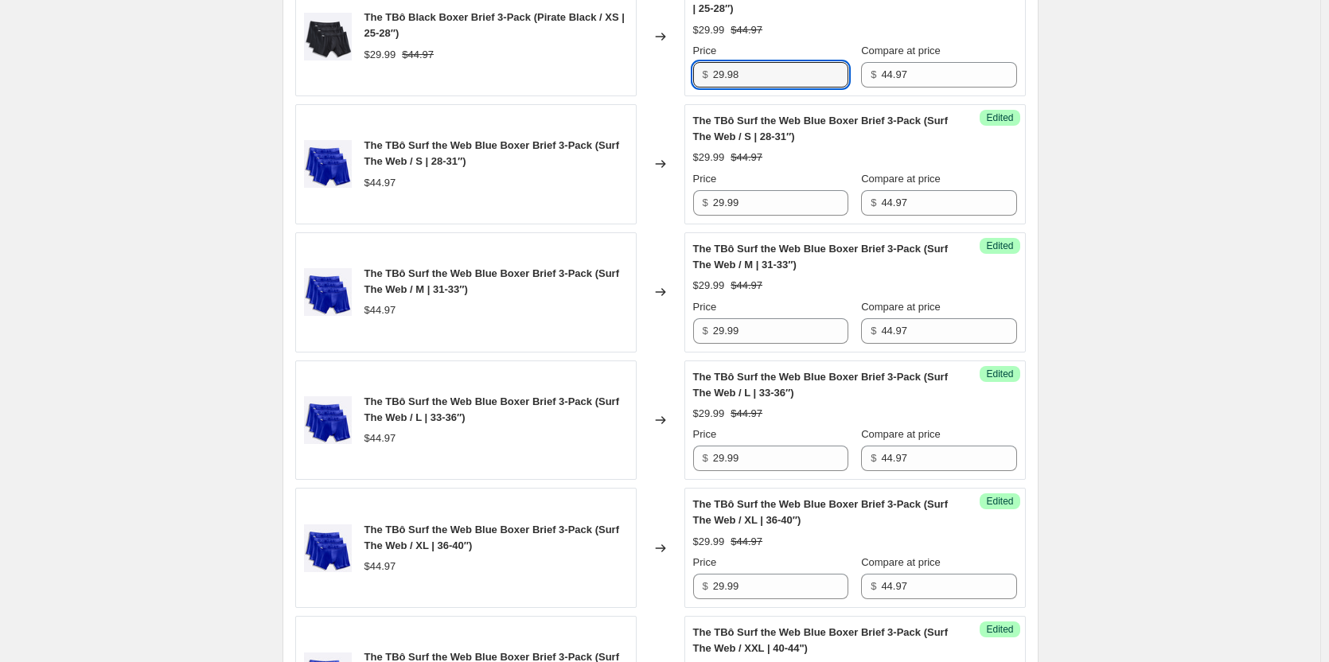
scroll to position [1382, 0]
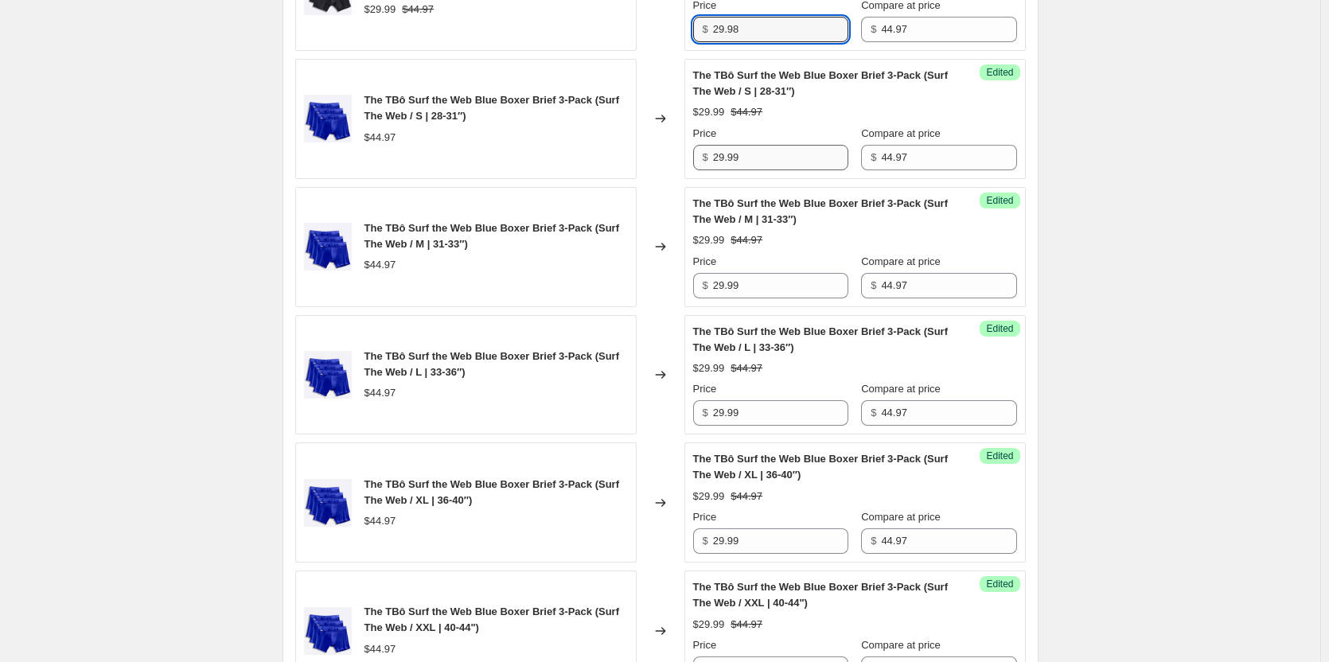
type input "29.98"
click at [739, 165] on input "29.99" at bounding box center [780, 157] width 135 height 25
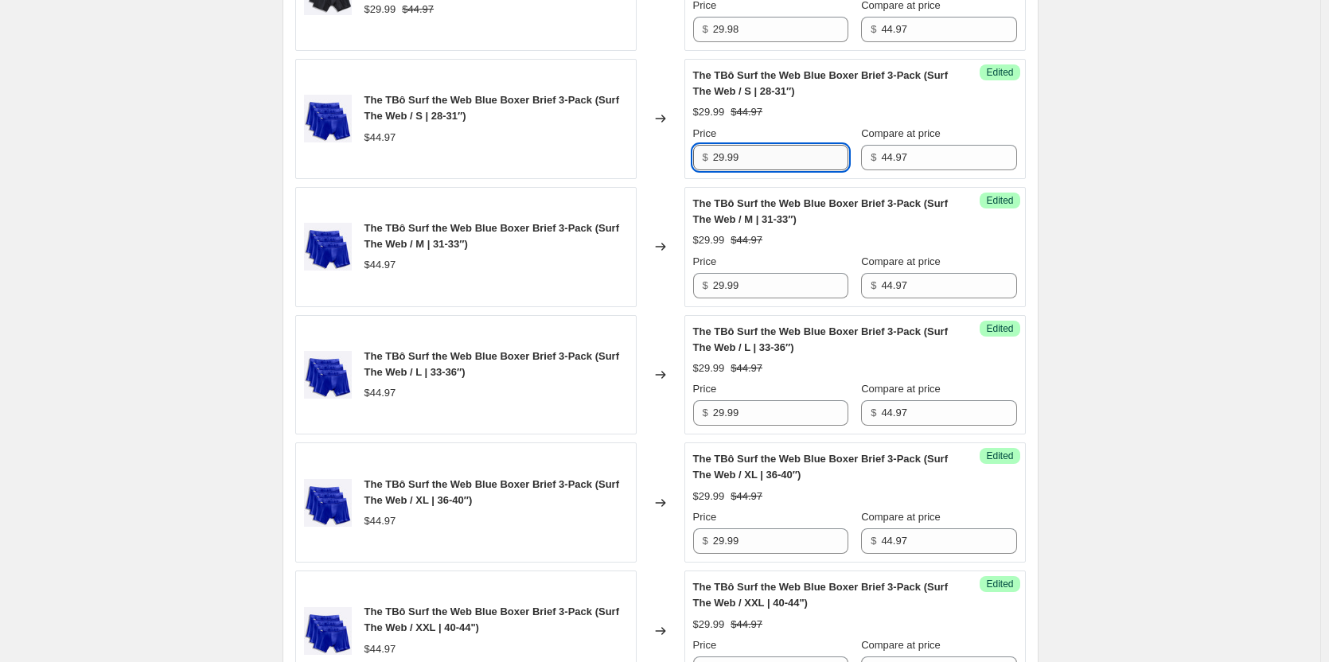
click at [739, 165] on input "29.99" at bounding box center [780, 157] width 135 height 25
paste input "8"
type input "29.98"
click at [761, 277] on input "29.99" at bounding box center [780, 285] width 135 height 25
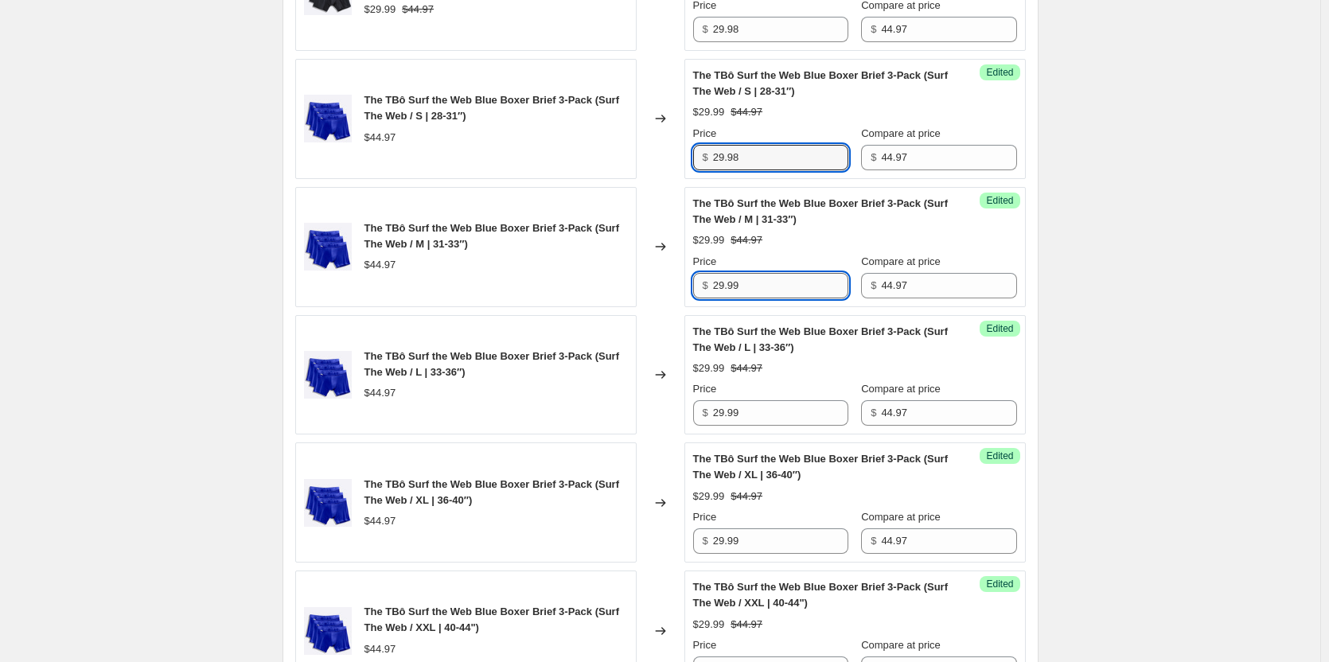
click at [761, 277] on input "29.99" at bounding box center [780, 285] width 135 height 25
paste input "8"
type input "29.98"
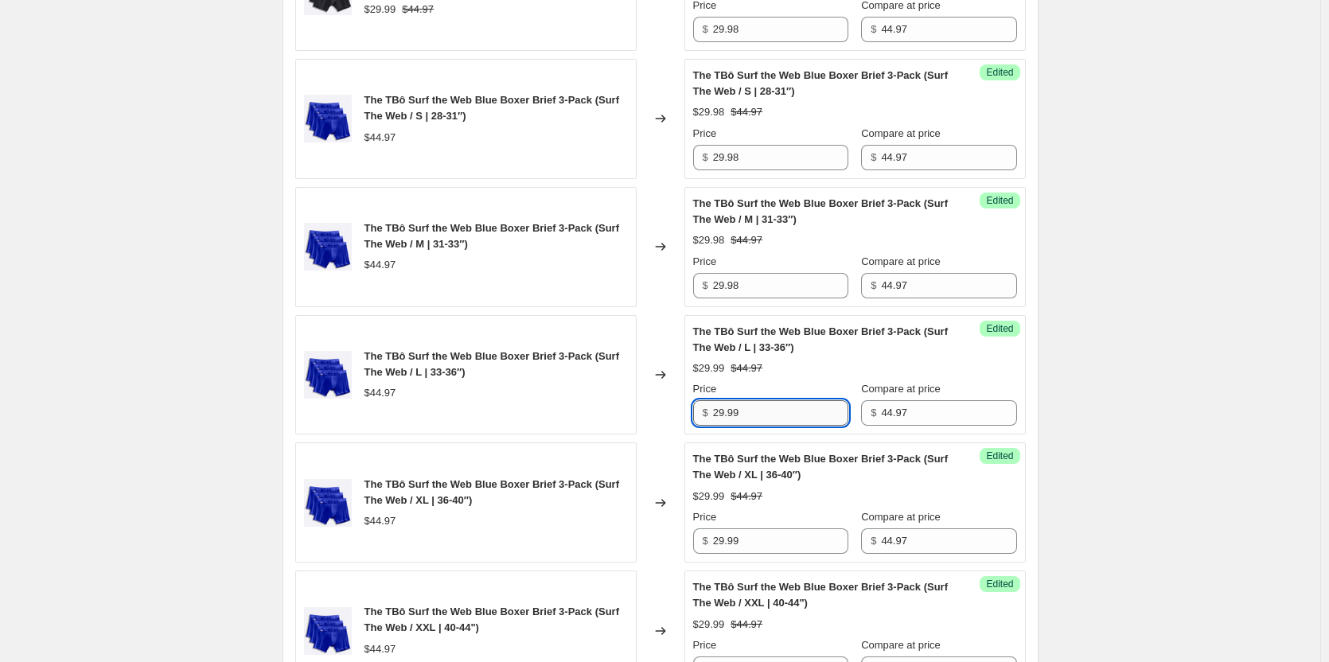
click at [772, 415] on input "29.99" at bounding box center [780, 412] width 135 height 25
paste input "8"
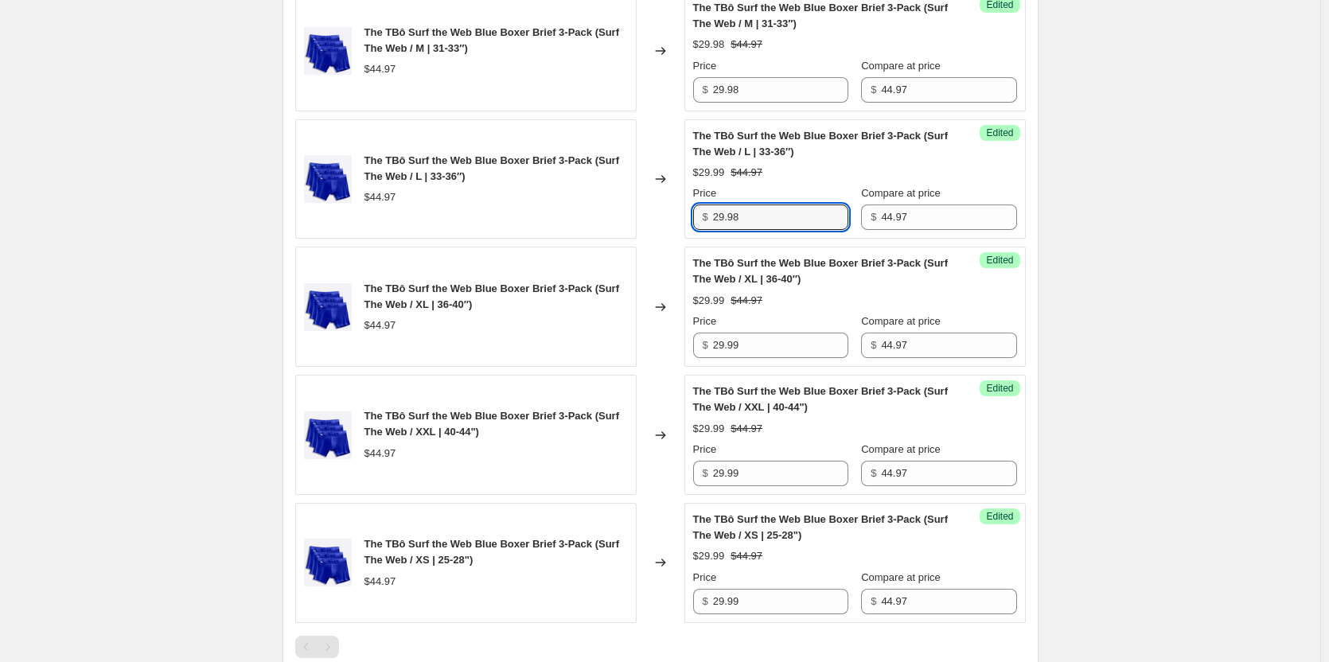
scroll to position [1621, 0]
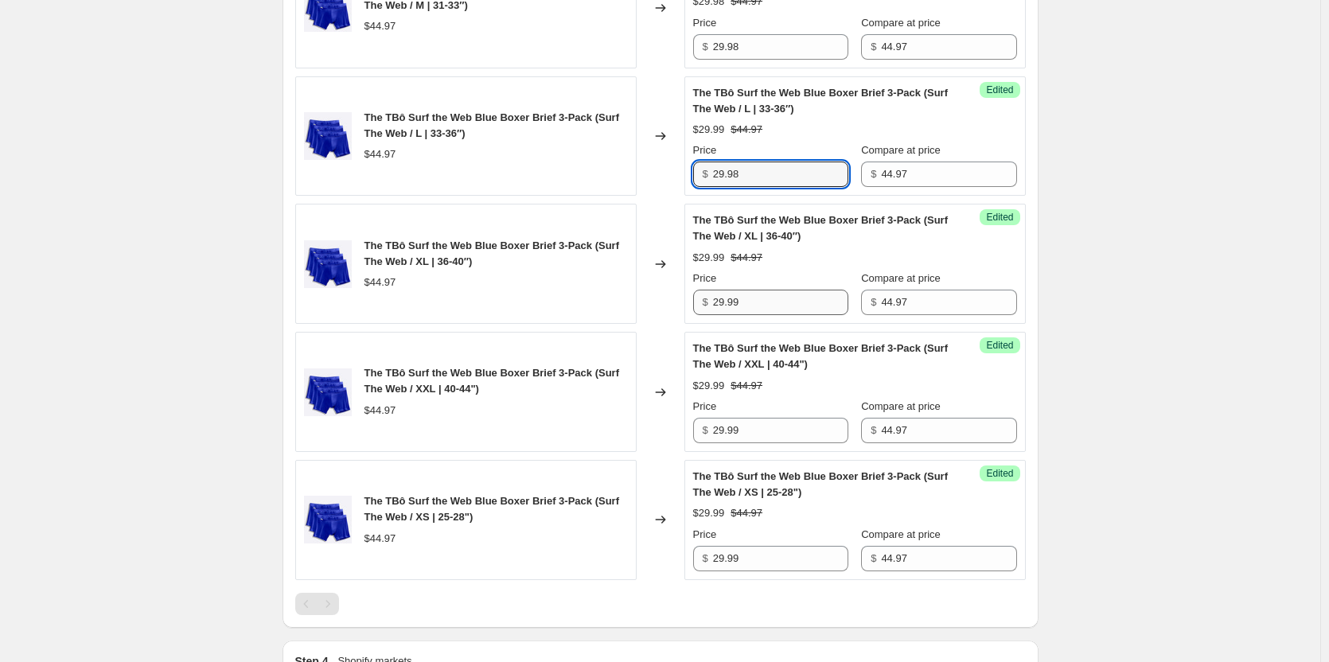
type input "29.98"
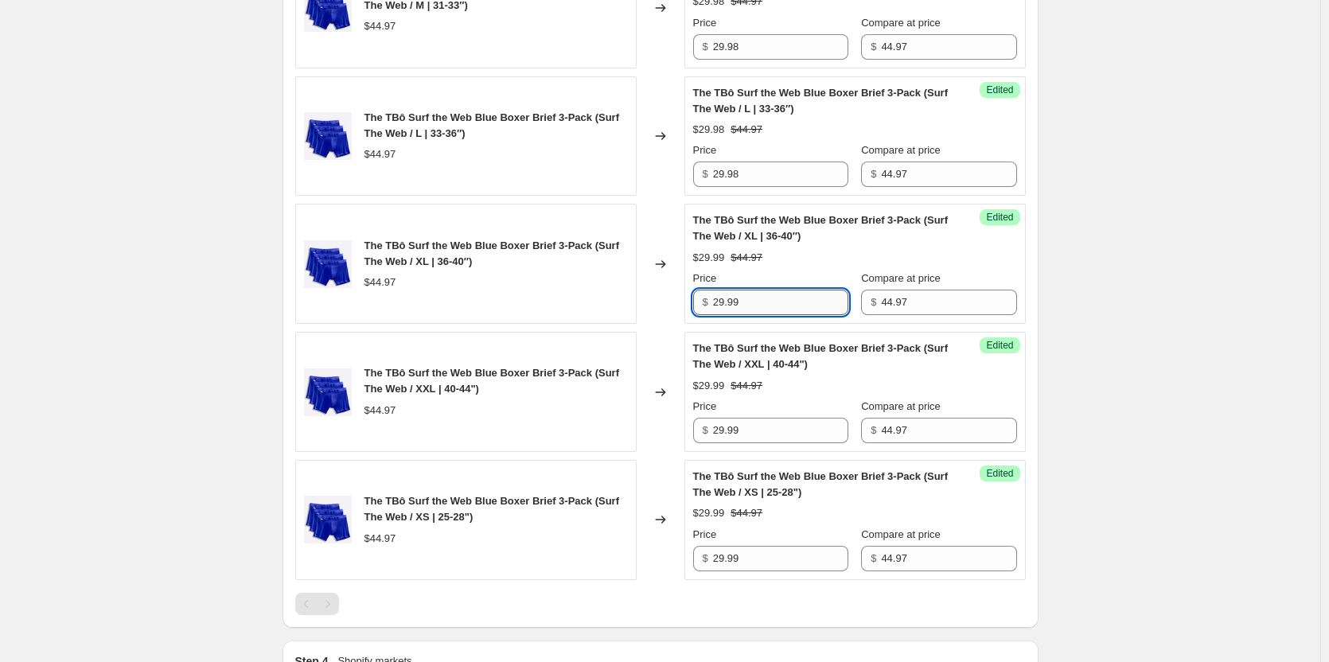
click at [754, 300] on input "29.99" at bounding box center [780, 302] width 135 height 25
paste input "8"
type input "29.98"
click at [755, 438] on input "29.99" at bounding box center [780, 430] width 135 height 25
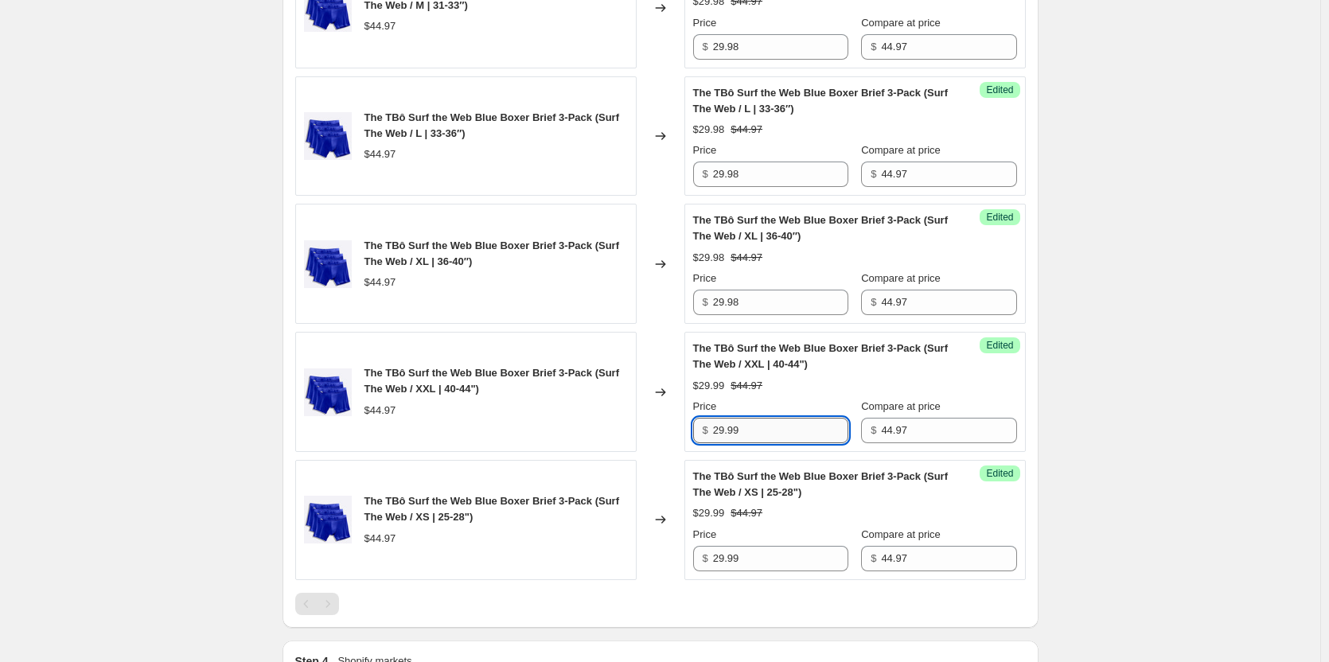
click at [755, 438] on input "29.99" at bounding box center [780, 430] width 135 height 25
paste input "8"
type input "29.98"
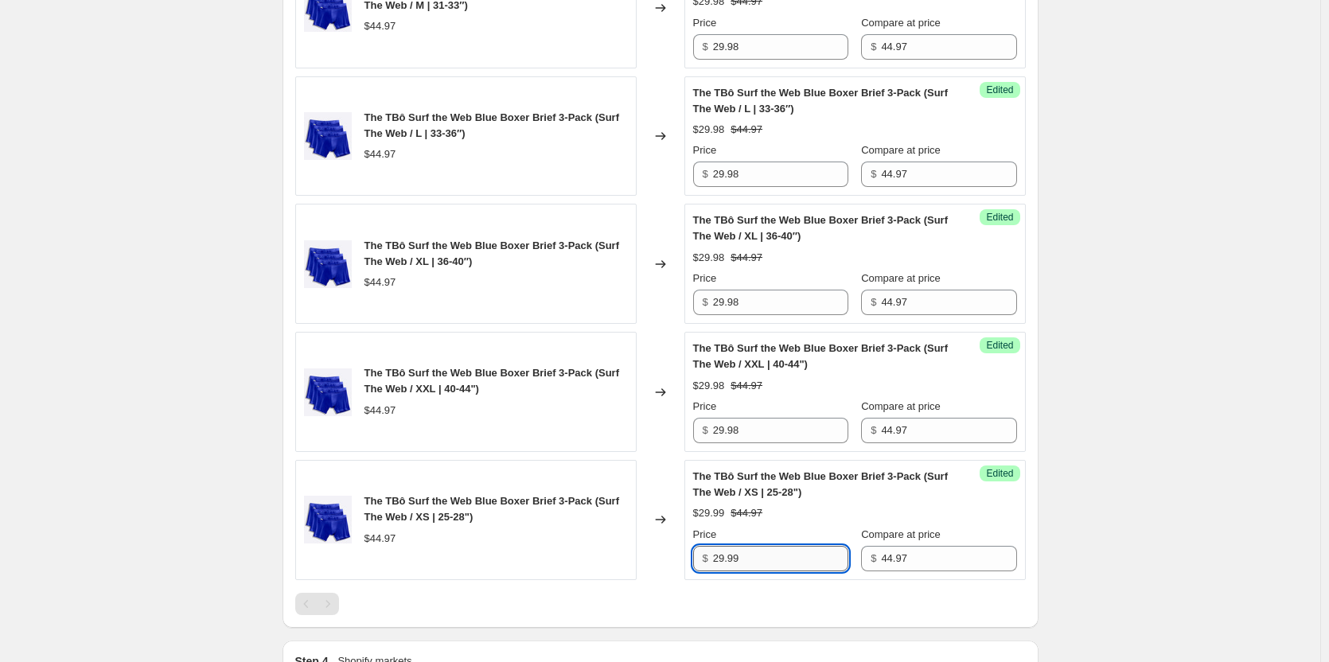
click at [773, 561] on input "29.99" at bounding box center [780, 558] width 135 height 25
paste input "8"
type input "29.98"
click at [745, 308] on input "29.98" at bounding box center [780, 302] width 135 height 25
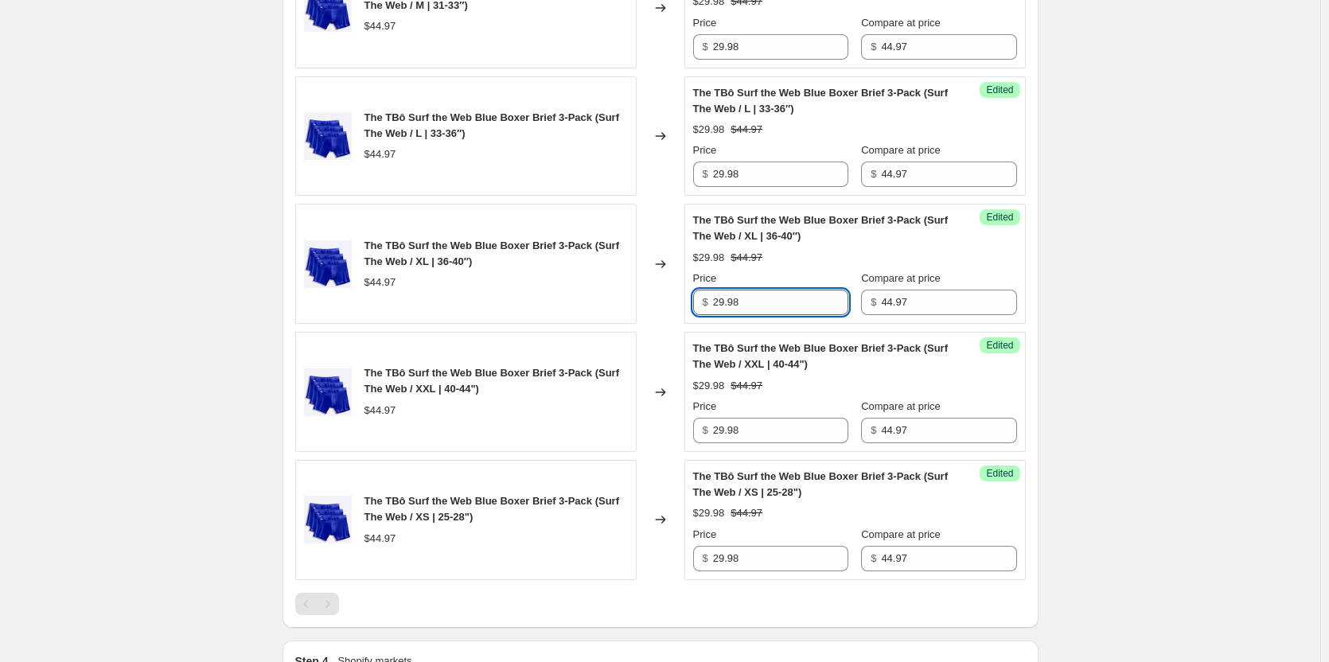
click at [745, 308] on input "29.98" at bounding box center [780, 302] width 135 height 25
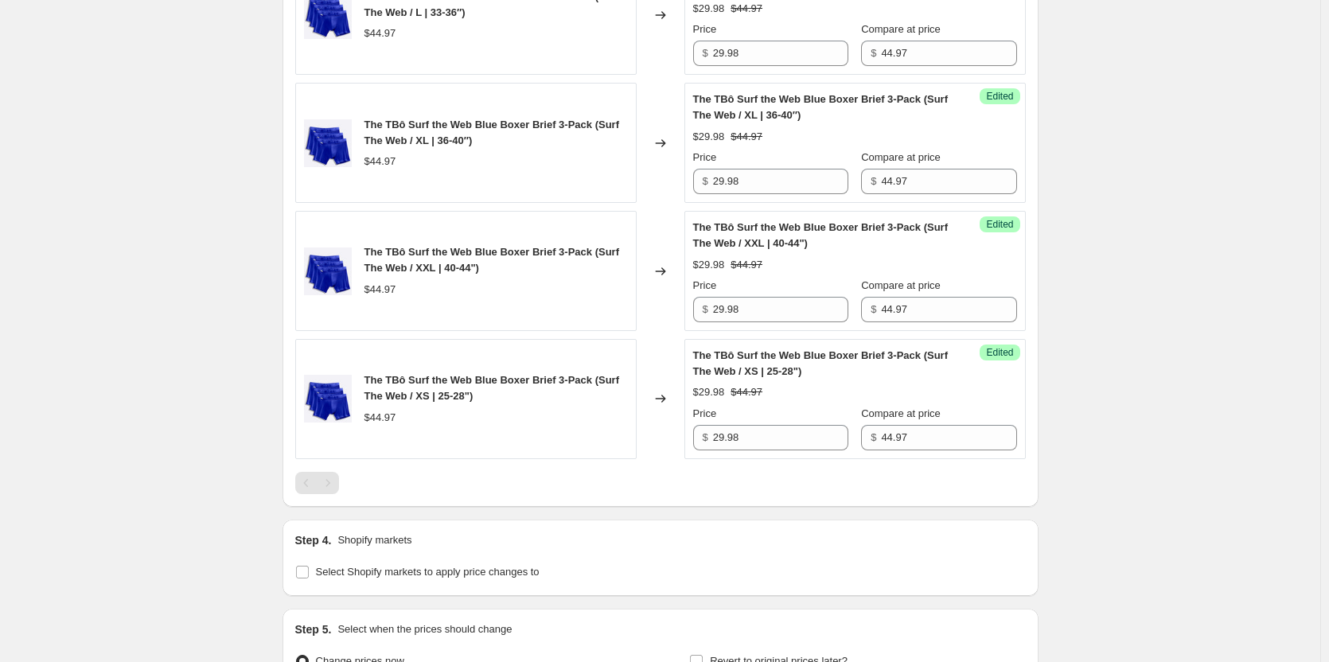
scroll to position [1922, 0]
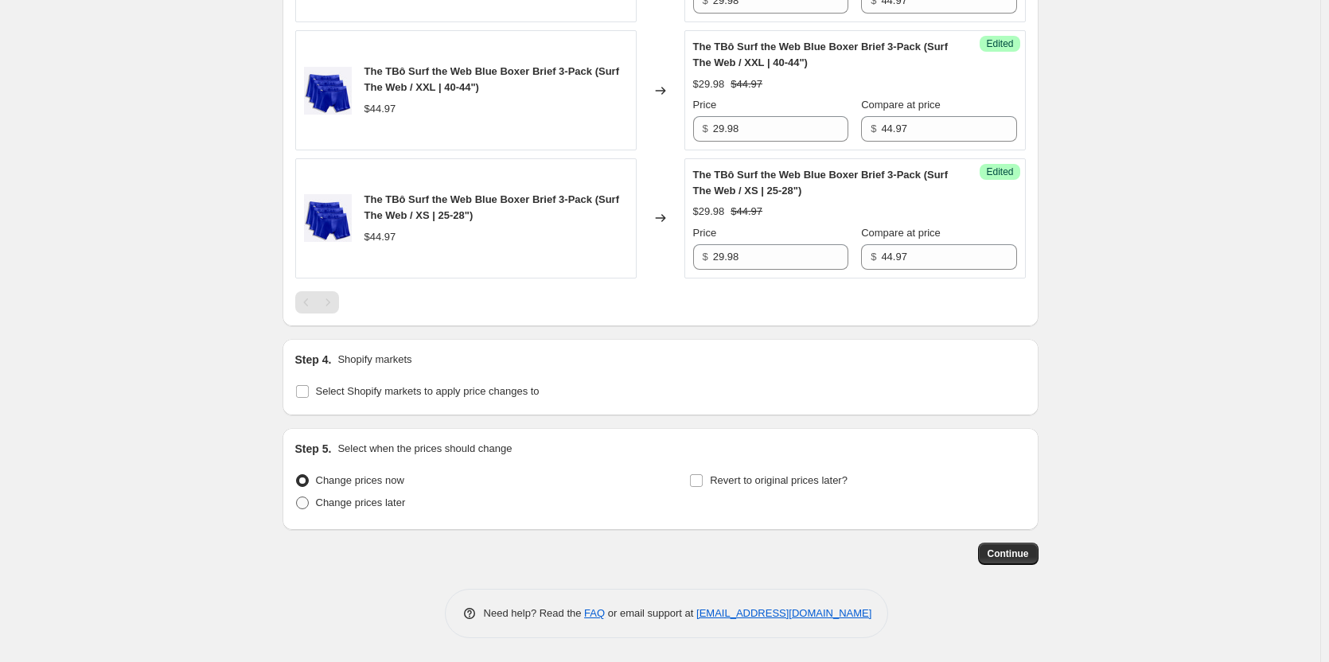
click at [362, 506] on span "Change prices later" at bounding box center [361, 502] width 90 height 12
click at [297, 497] on input "Change prices later" at bounding box center [296, 496] width 1 height 1
radio input "true"
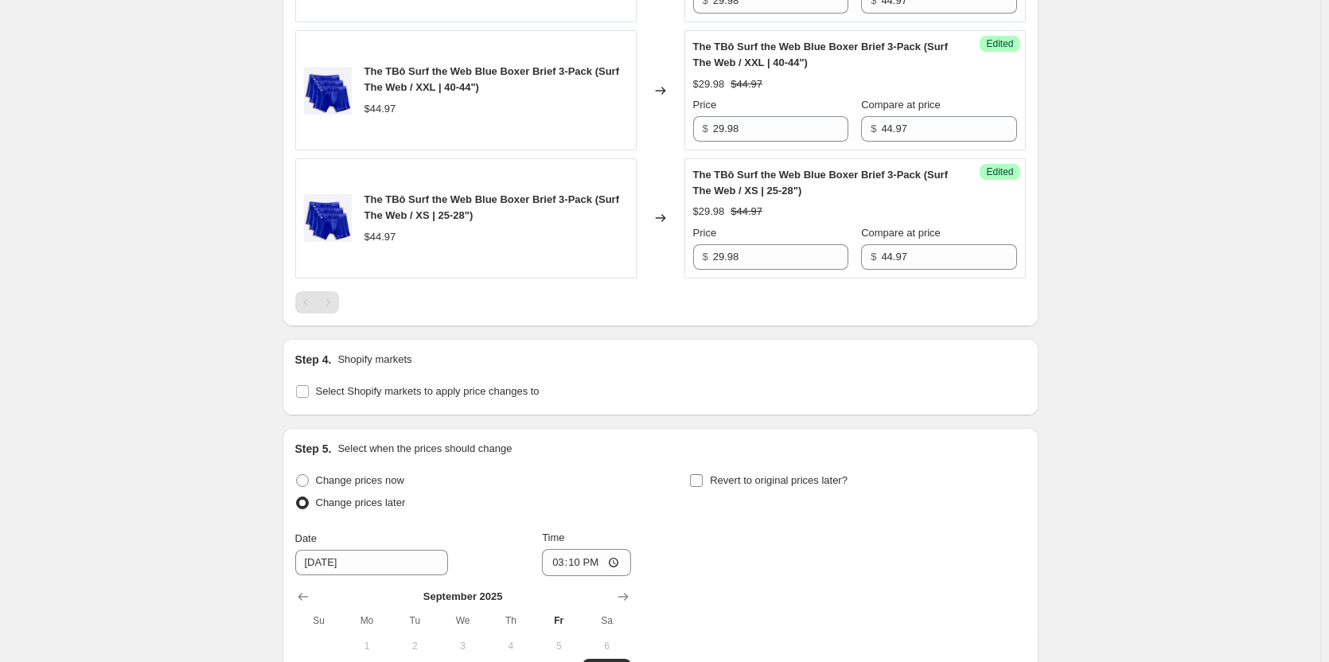
click at [815, 483] on span "Revert to original prices later?" at bounding box center [779, 480] width 138 height 12
click at [703, 483] on input "Revert to original prices later?" at bounding box center [696, 480] width 13 height 13
checkbox input "true"
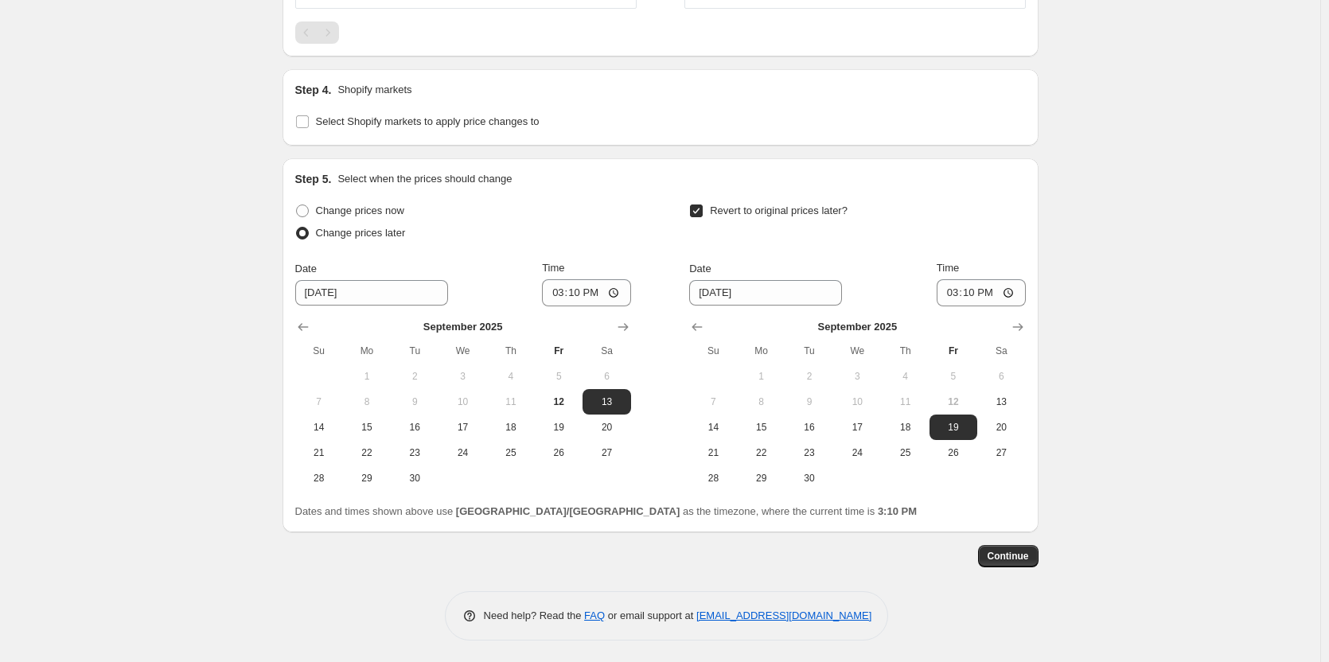
scroll to position [2194, 0]
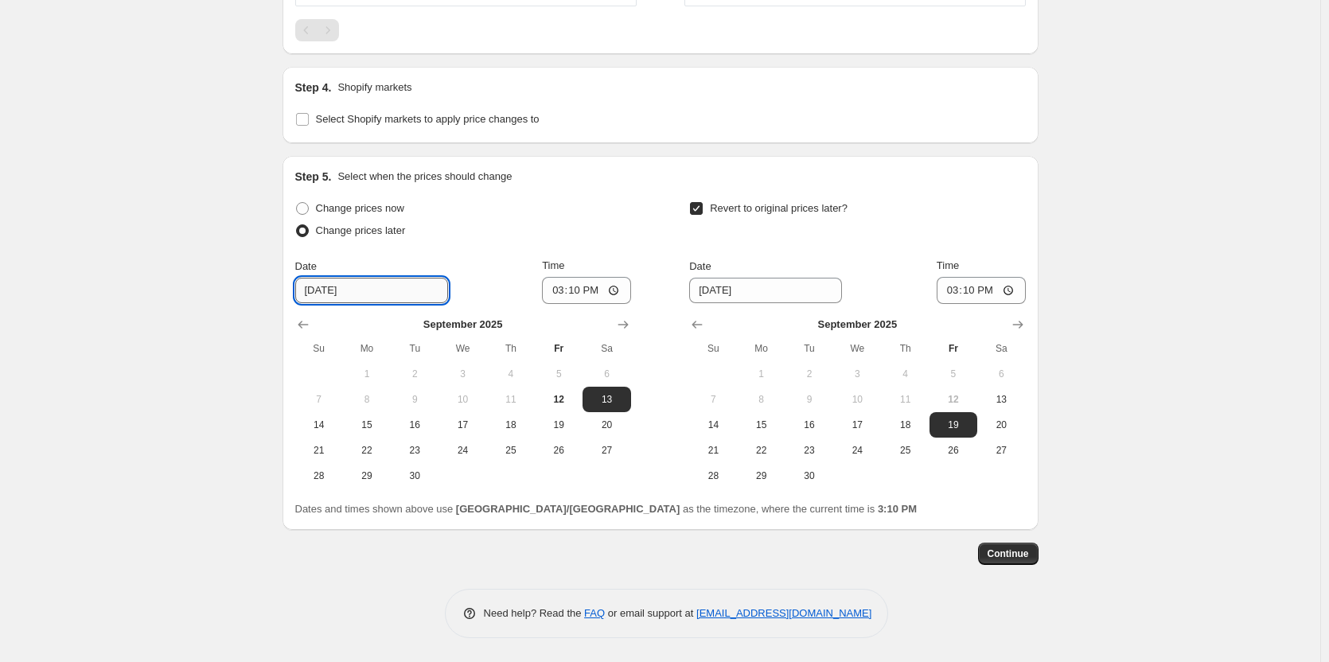
click at [364, 294] on input "[DATE]" at bounding box center [371, 290] width 153 height 25
click at [376, 421] on span "15" at bounding box center [366, 424] width 35 height 13
type input "[DATE]"
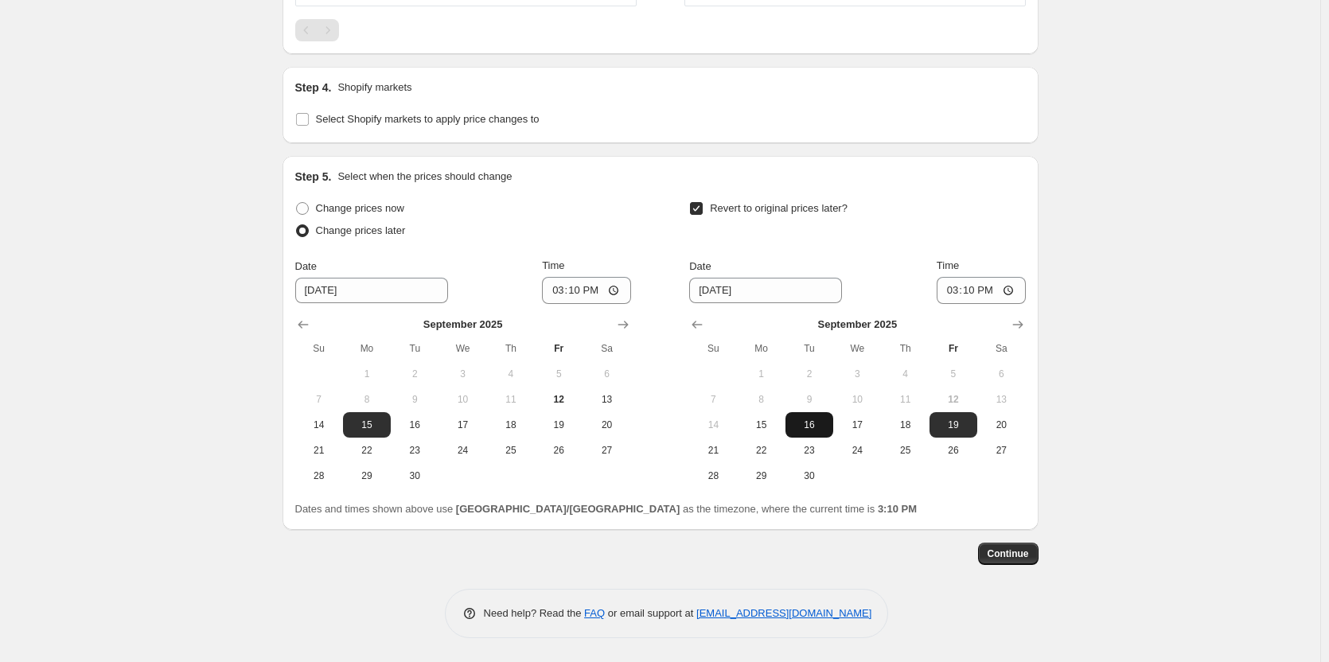
click at [799, 429] on span "16" at bounding box center [809, 424] width 35 height 13
type input "[DATE]"
click at [573, 286] on input "15:10" at bounding box center [586, 290] width 89 height 27
click at [584, 297] on input "09:10" at bounding box center [586, 290] width 89 height 27
type input "09:00"
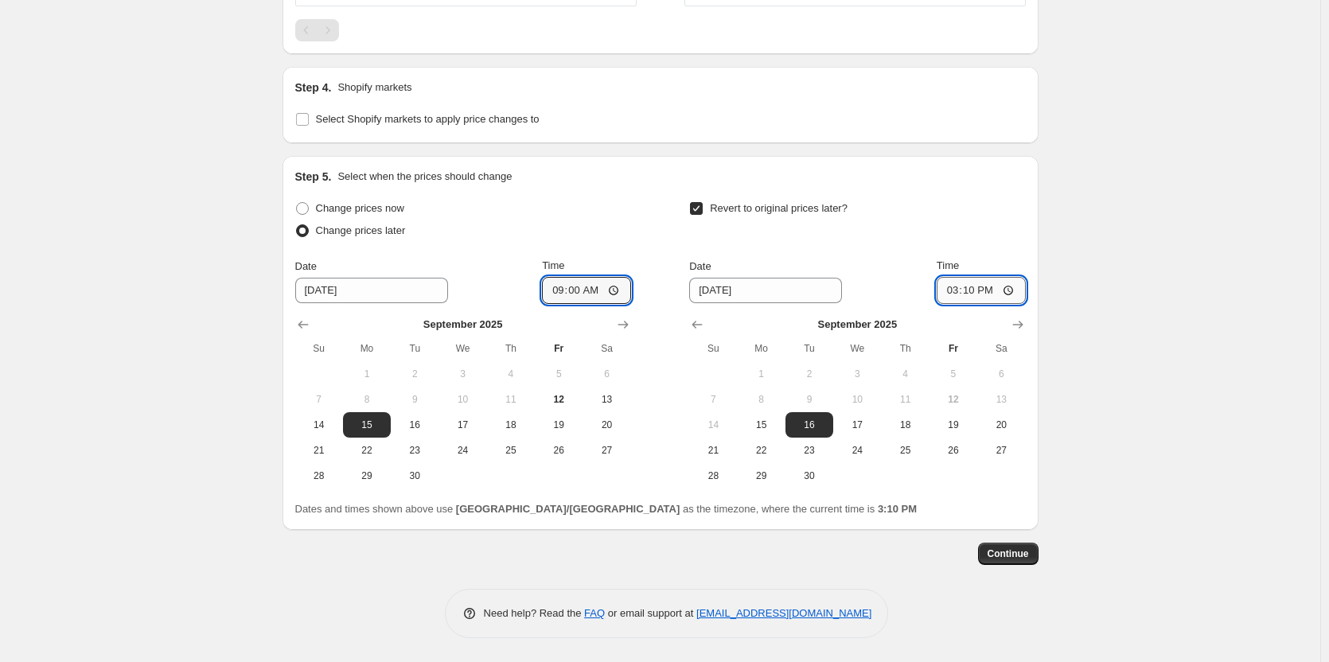
click at [976, 291] on input "15:10" at bounding box center [980, 290] width 89 height 27
click at [989, 290] on input "09:10" at bounding box center [980, 290] width 89 height 27
type input "09:00"
click at [1019, 559] on span "Continue" at bounding box center [1007, 553] width 41 height 13
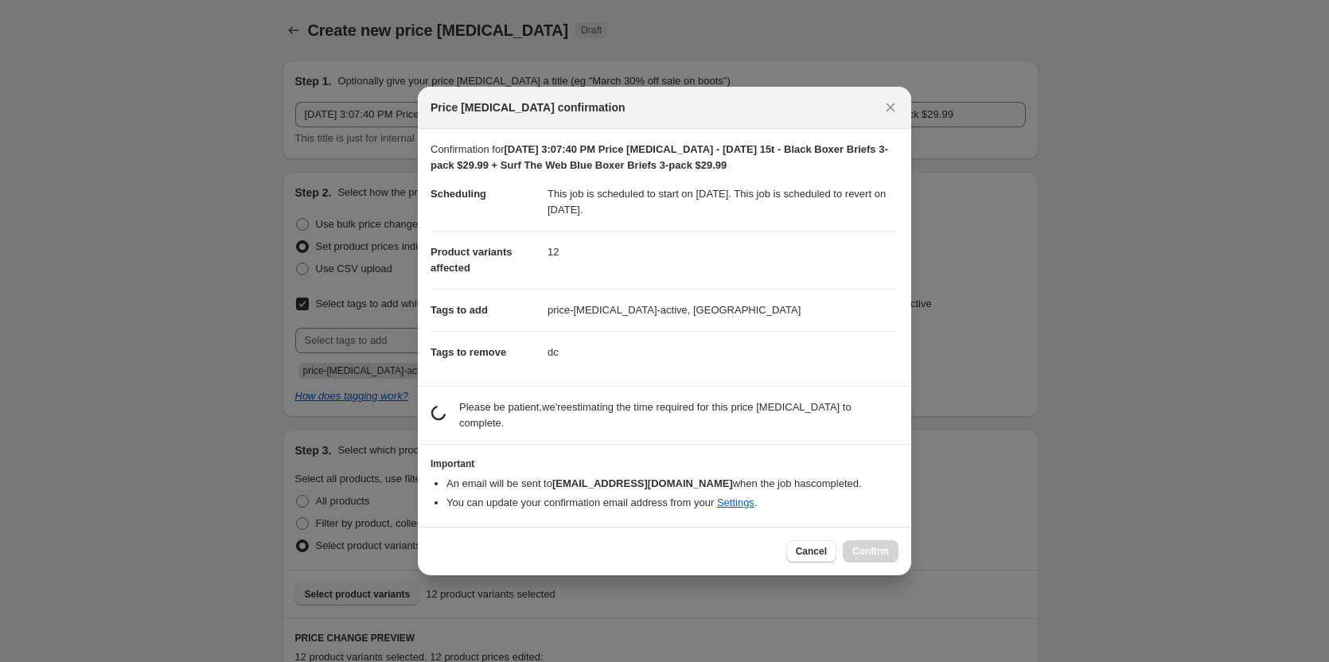
scroll to position [0, 0]
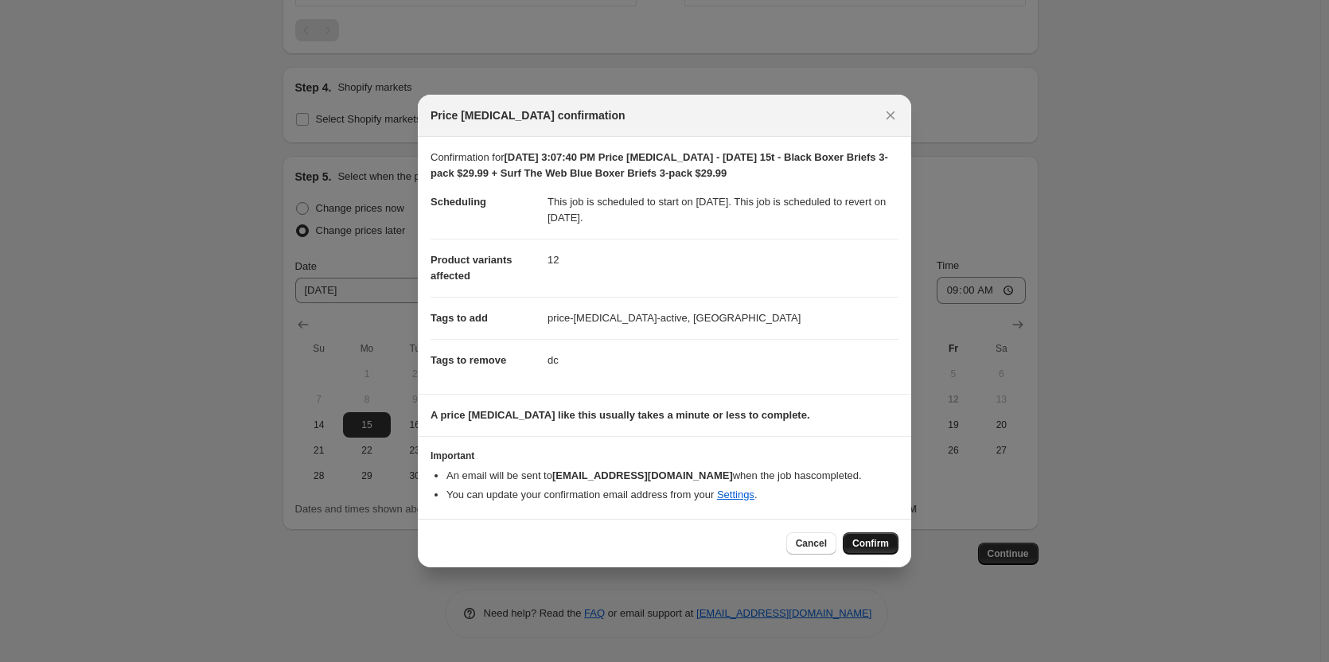
click at [887, 546] on span "Confirm" at bounding box center [870, 543] width 37 height 13
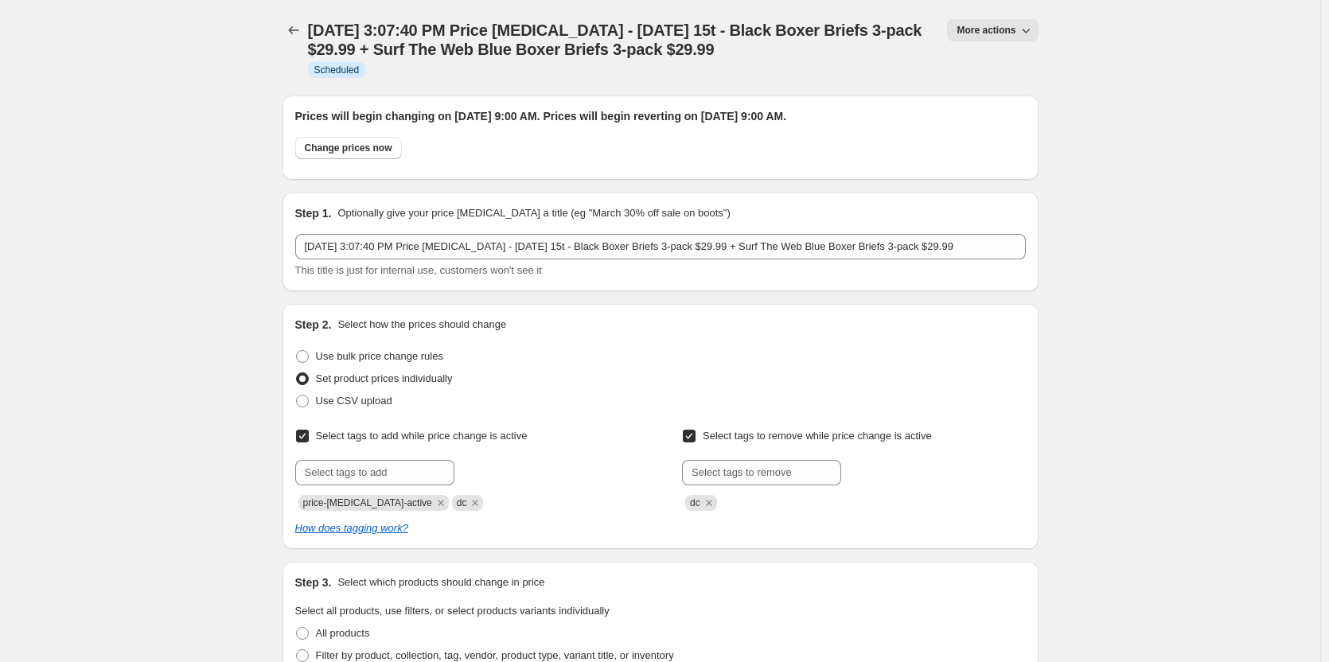
scroll to position [2194, 0]
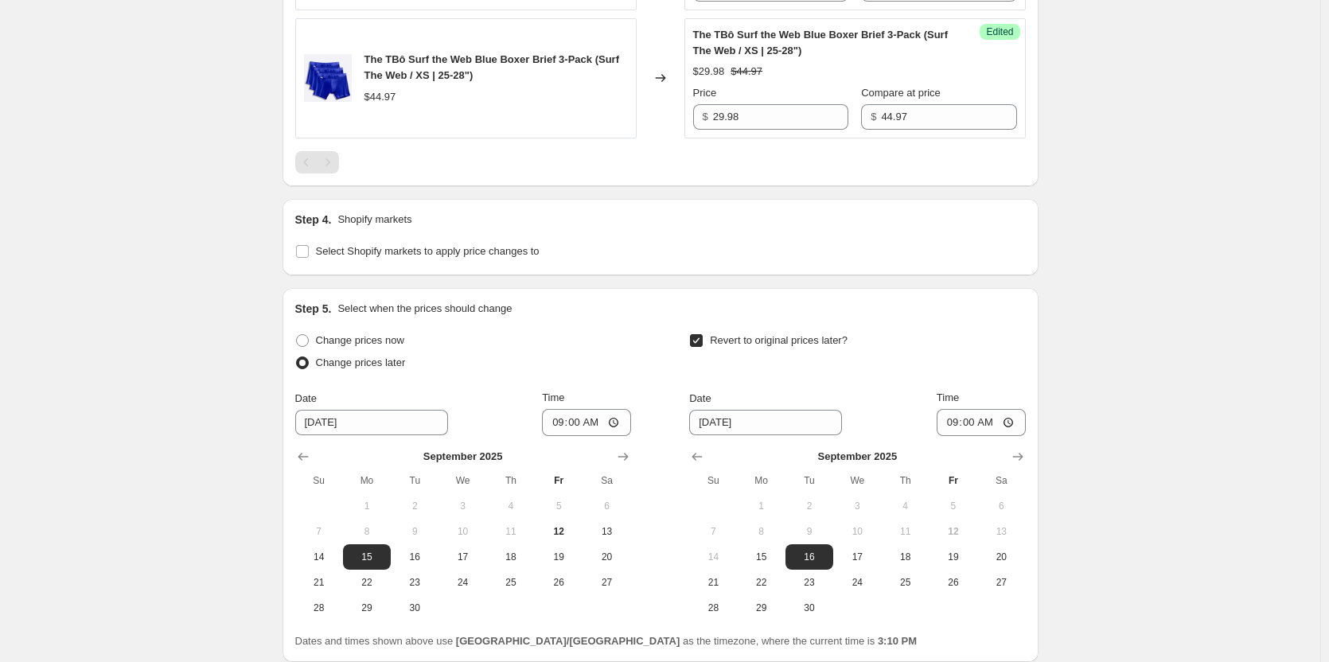
click at [948, 212] on div "Step 4. Shopify markets" at bounding box center [660, 220] width 730 height 16
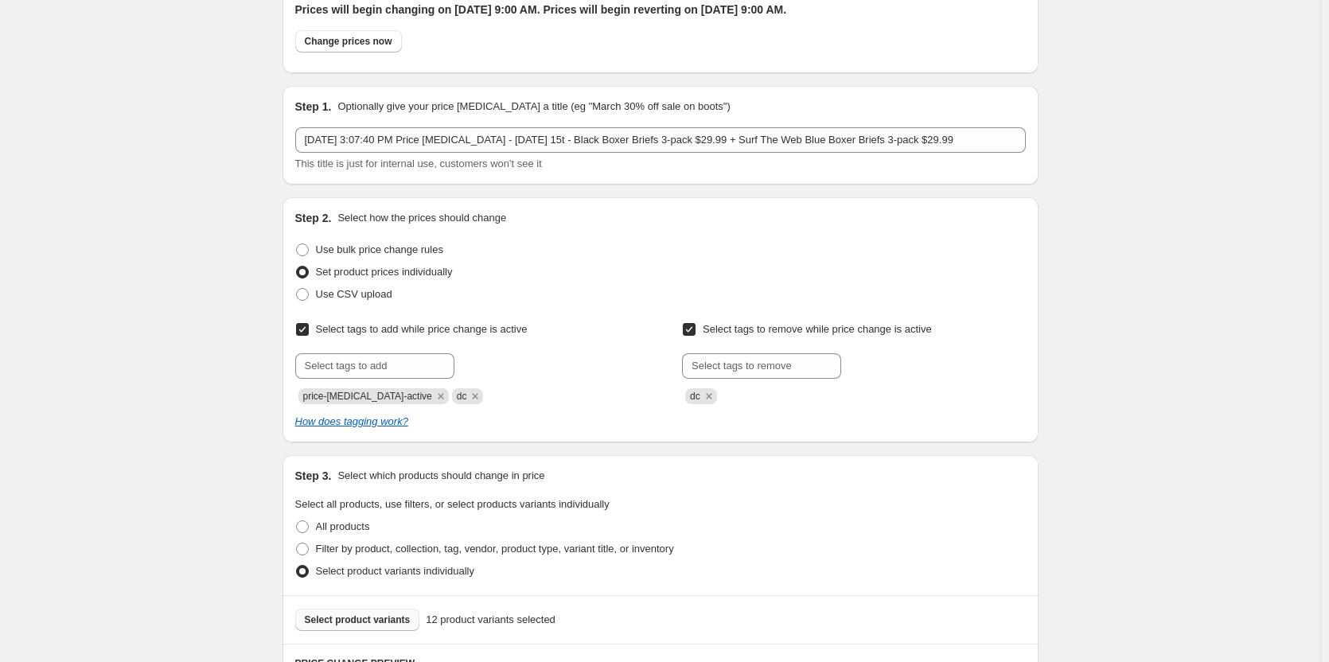
scroll to position [0, 0]
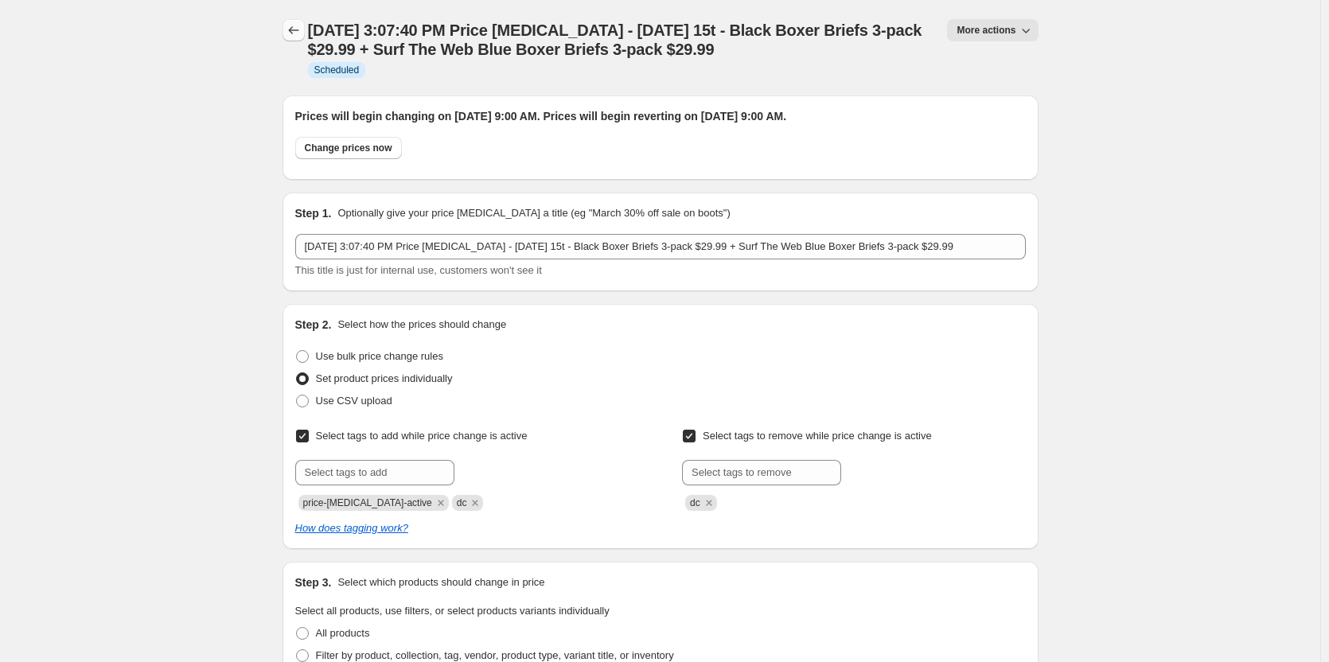
click at [304, 20] on button "Price change jobs" at bounding box center [293, 30] width 22 height 22
